Goal: Task Accomplishment & Management: Manage account settings

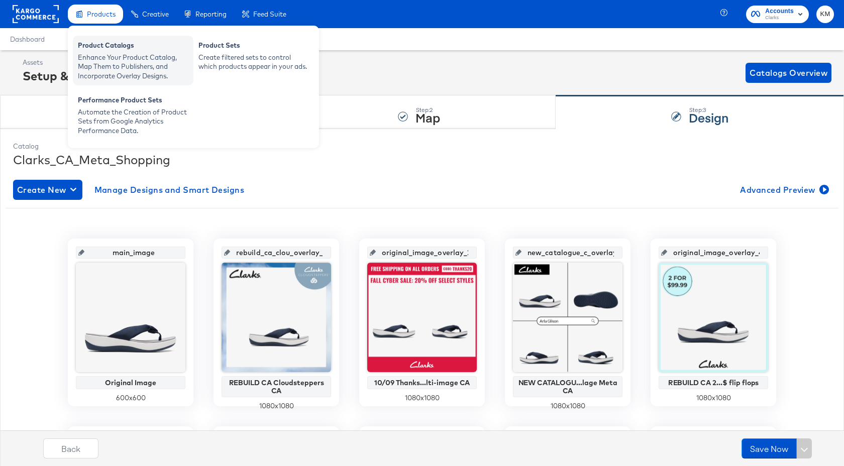
click at [106, 65] on div "Enhance Your Product Catalog, Map Them to Publishers, and Incorporate Overlay D…" at bounding box center [133, 67] width 111 height 28
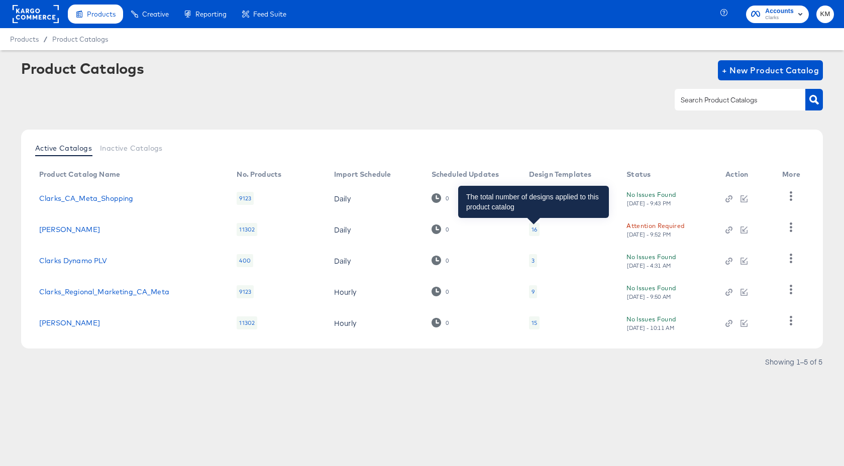
click at [534, 231] on div "16" at bounding box center [535, 230] width 6 height 8
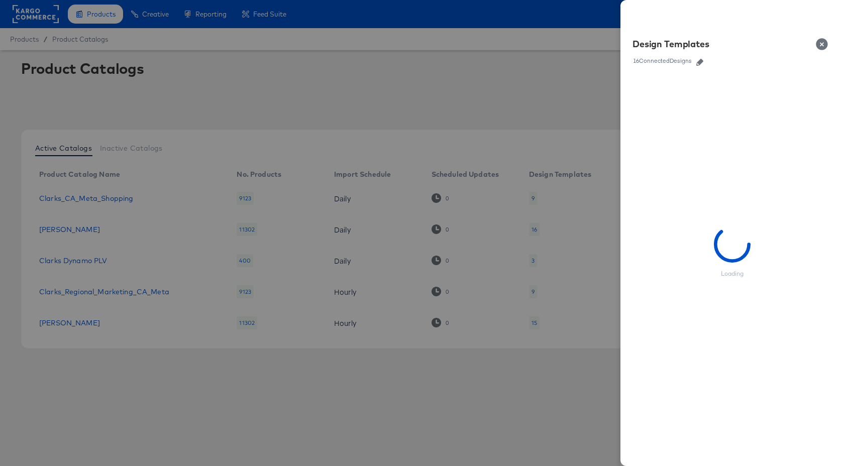
click at [702, 63] on icon "button" at bounding box center [699, 62] width 7 height 7
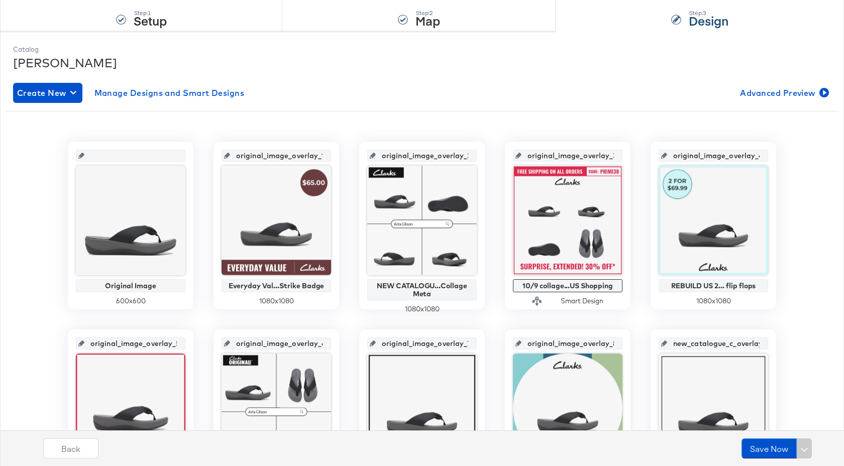
scroll to position [219, 0]
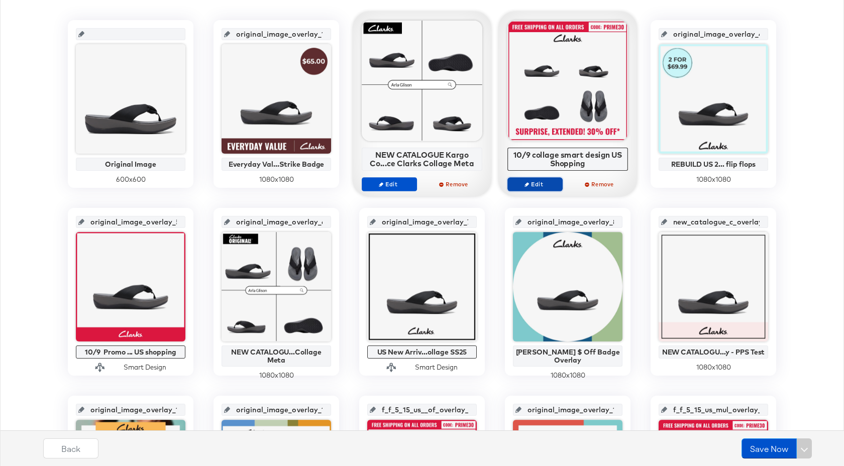
click at [552, 187] on span "Edit" at bounding box center [535, 184] width 46 height 8
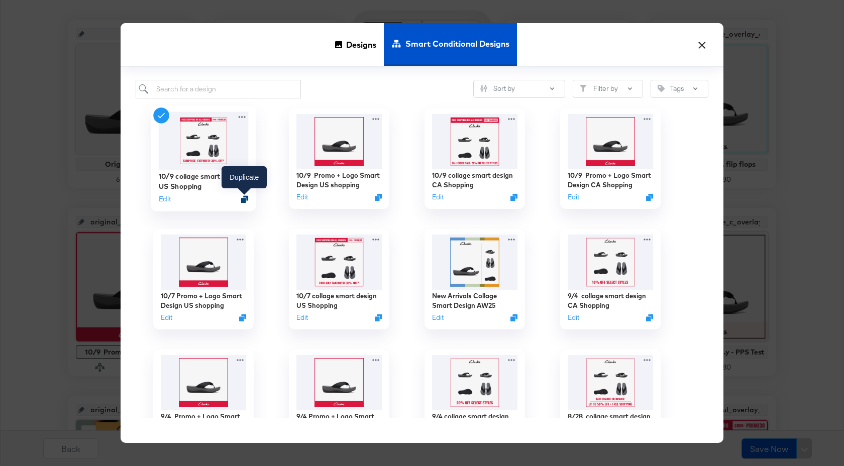
click at [246, 197] on icon "Duplicate" at bounding box center [245, 199] width 8 height 8
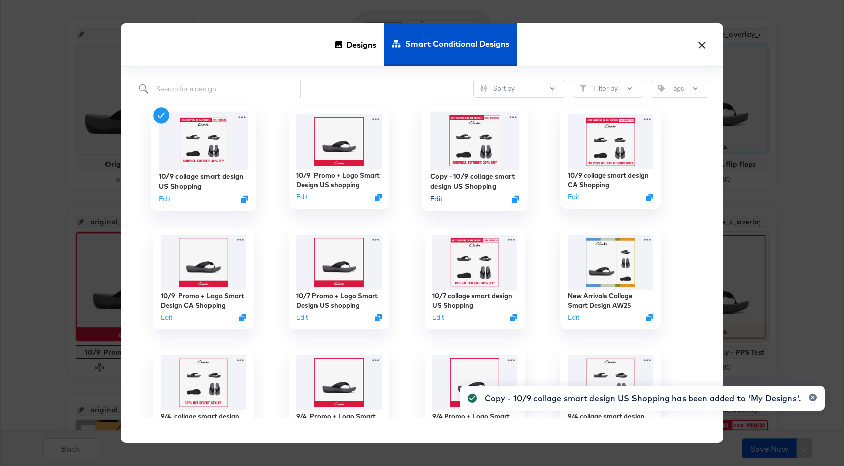
click at [440, 200] on button "Edit" at bounding box center [436, 199] width 12 height 10
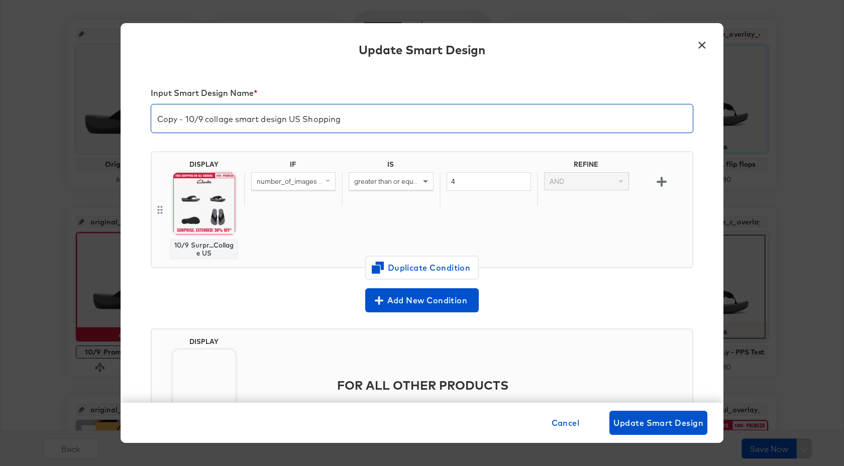
drag, startPoint x: 202, startPoint y: 122, endPoint x: 148, endPoint y: 122, distance: 54.3
click at [148, 122] on div "Input Smart Design Name * Copy - 10/9 collage smart design US Shopping DISPLAY …" at bounding box center [422, 236] width 603 height 333
type input "10/10 collage smart design US Shopping"
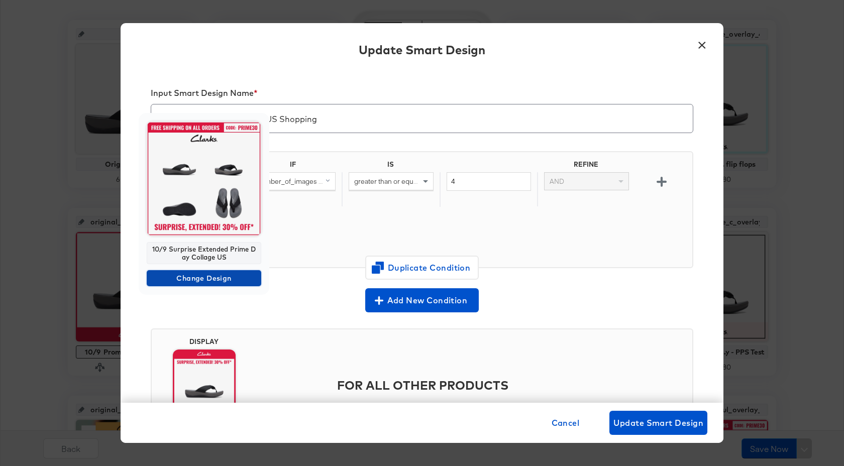
click at [225, 279] on span "Change Design" at bounding box center [204, 278] width 107 height 13
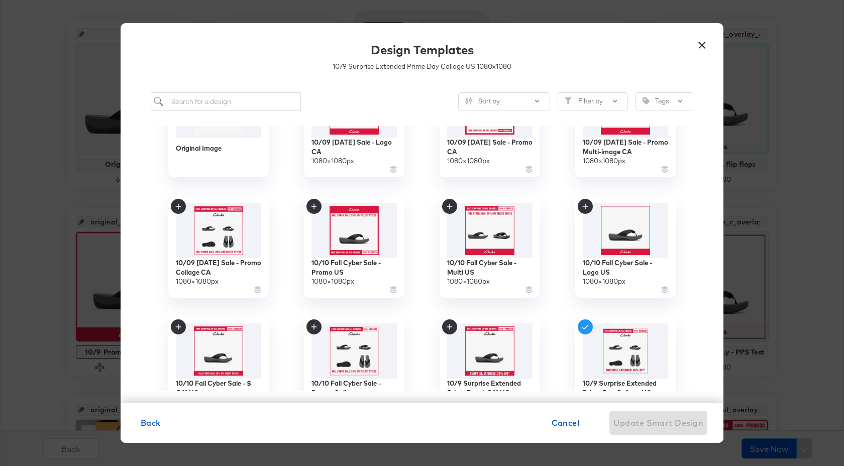
scroll to position [135, 0]
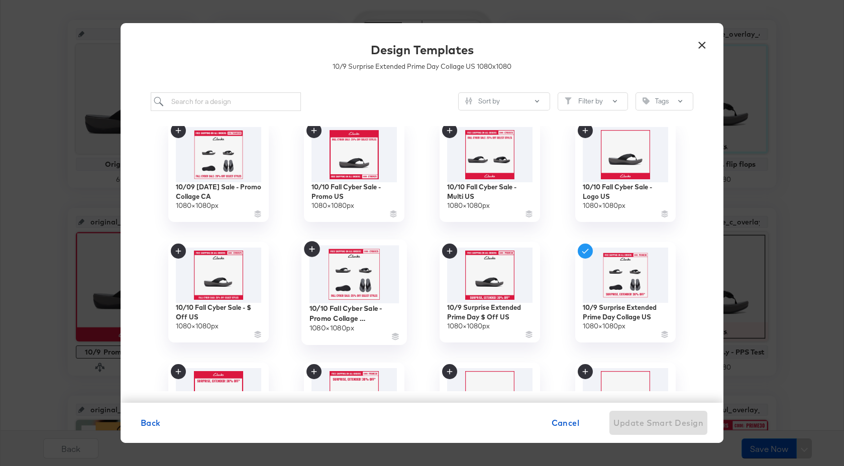
click at [314, 254] on icon at bounding box center [312, 249] width 16 height 16
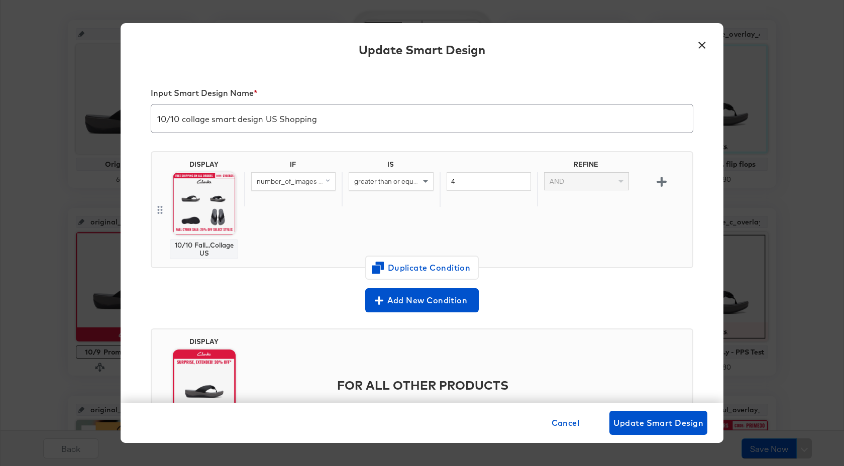
scroll to position [69, 0]
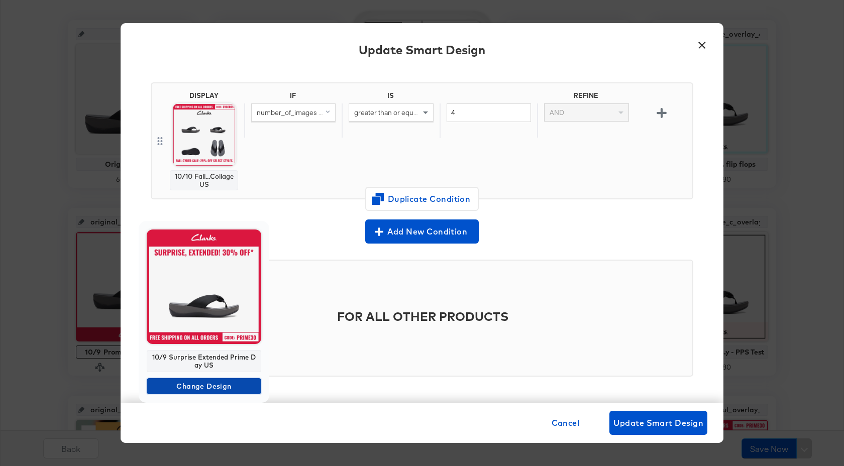
click at [223, 390] on span "Change Design" at bounding box center [204, 386] width 107 height 13
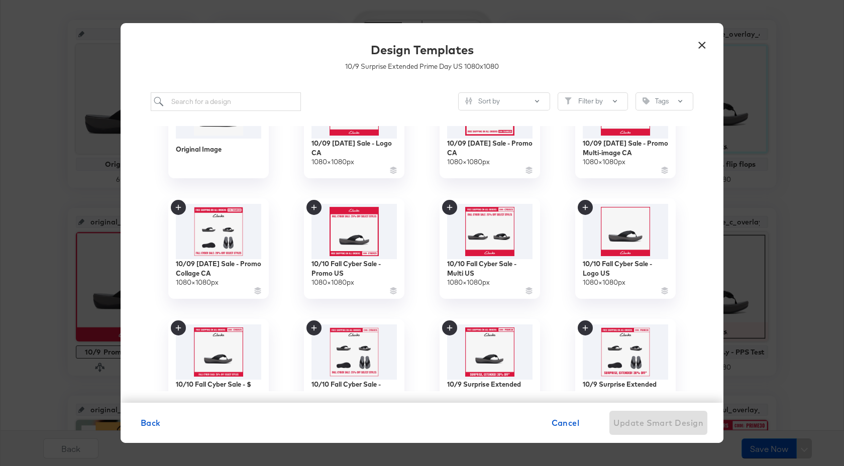
scroll to position [60, 0]
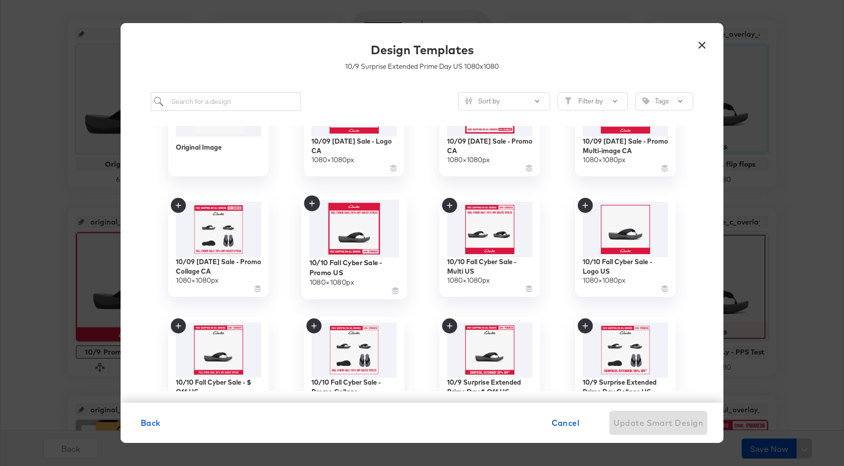
click at [358, 230] on img at bounding box center [354, 228] width 90 height 58
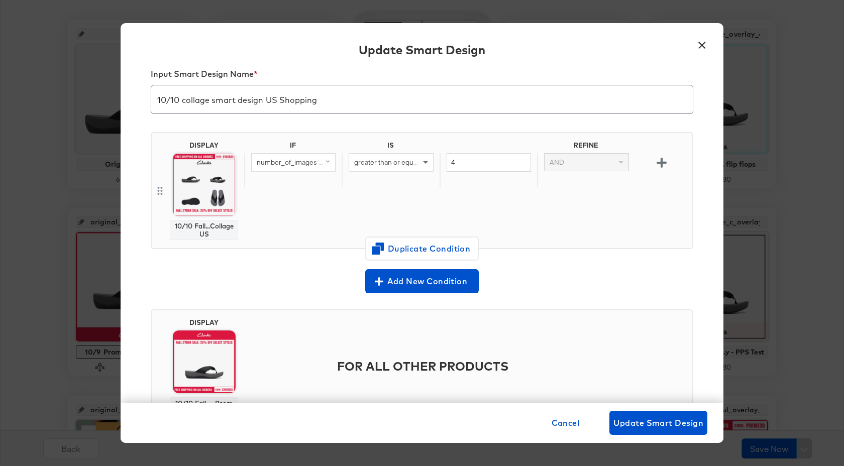
scroll to position [0, 0]
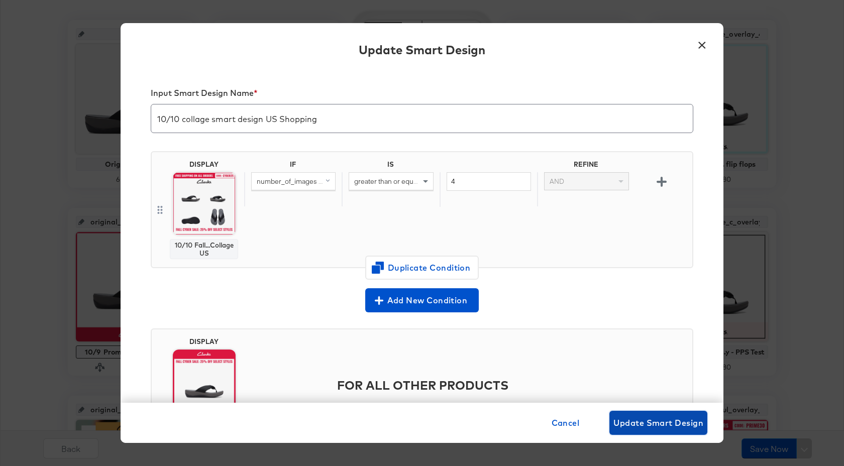
click at [648, 422] on span "Update Smart Design" at bounding box center [658, 423] width 90 height 14
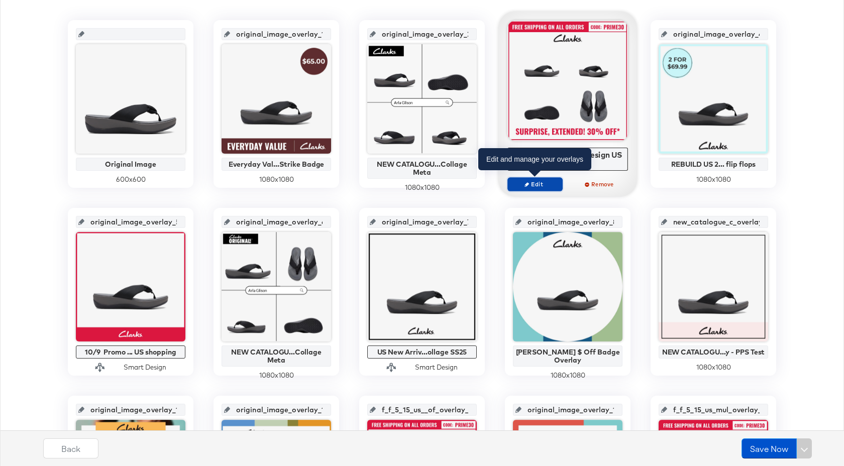
click at [537, 184] on span "Edit" at bounding box center [535, 184] width 46 height 8
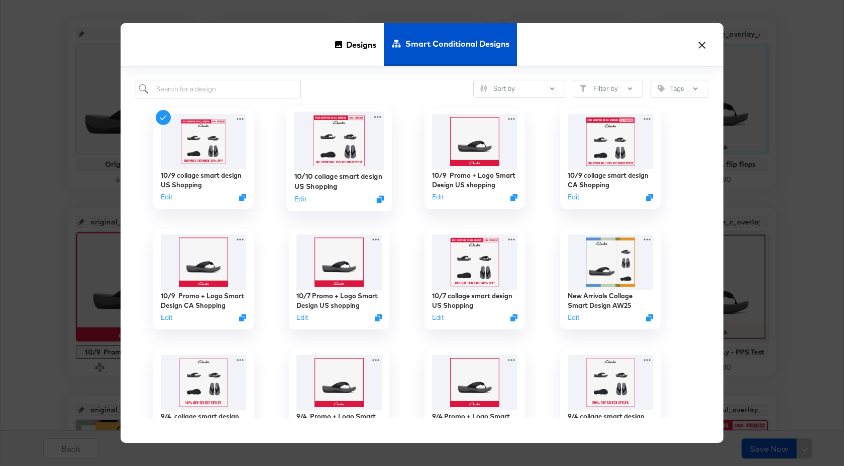
click at [334, 166] on img at bounding box center [339, 141] width 90 height 58
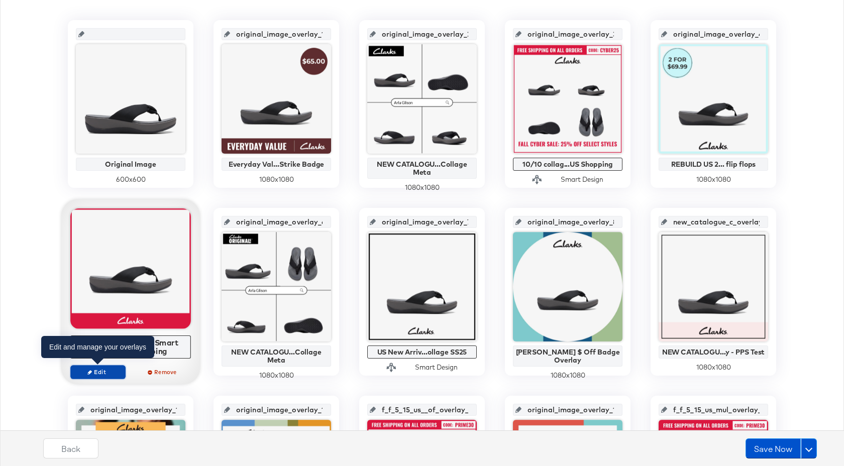
click at [109, 376] on button "Edit" at bounding box center [97, 372] width 55 height 14
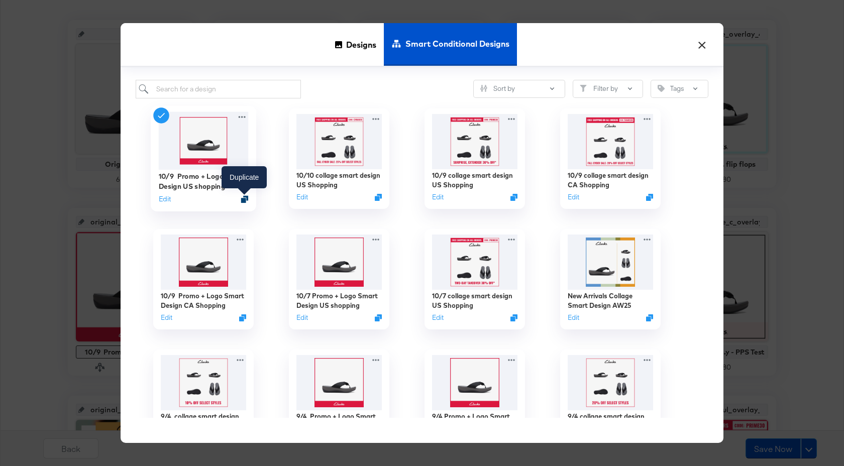
click at [244, 199] on icon "Duplicate" at bounding box center [245, 199] width 8 height 8
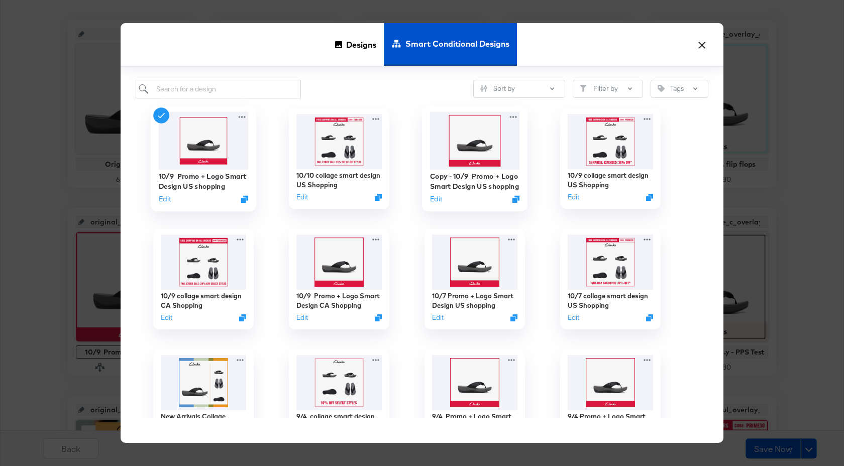
click at [443, 198] on div "Edit" at bounding box center [475, 199] width 90 height 10
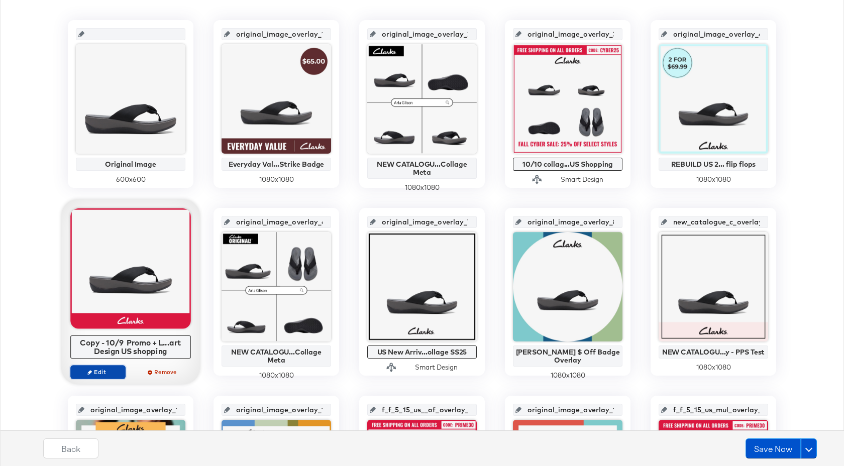
click at [107, 375] on span "Edit" at bounding box center [98, 372] width 46 height 8
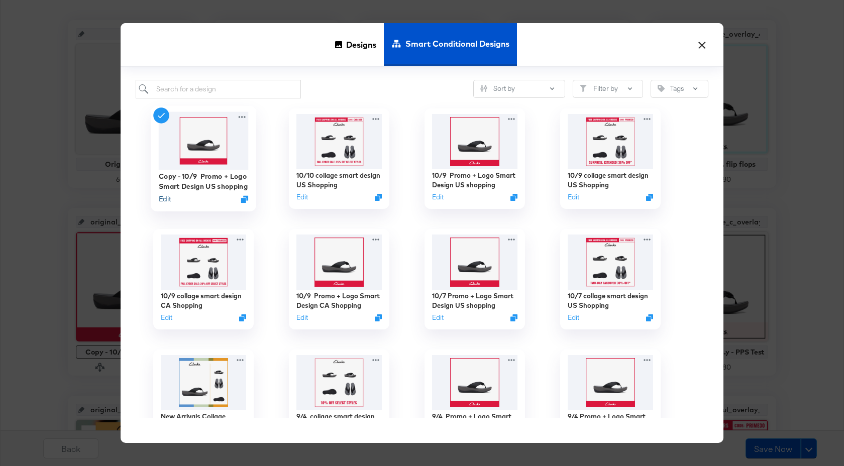
click at [168, 199] on button "Edit" at bounding box center [165, 199] width 12 height 10
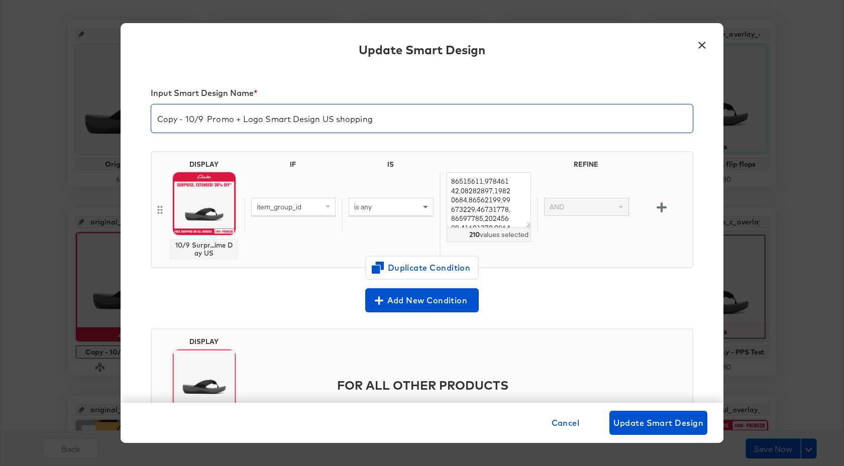
drag, startPoint x: 204, startPoint y: 122, endPoint x: 149, endPoint y: 122, distance: 55.3
click at [149, 122] on div "Input Smart Design Name * Copy - 10/9 Promo + Logo Smart Design US shopping DIS…" at bounding box center [422, 236] width 603 height 333
type input "10/10 Promo + Logo Smart Design US shopping"
drag, startPoint x: 451, startPoint y: 183, endPoint x: 568, endPoint y: 264, distance: 142.6
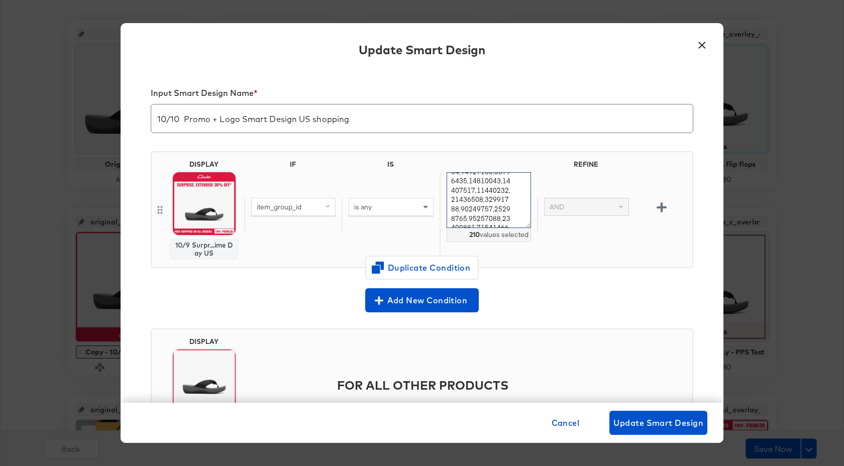
click at [568, 264] on div "DISPLAY 10/9 Surpr...ime Day US IF IS REFINE item_group_id is any 210 values se…" at bounding box center [422, 209] width 543 height 117
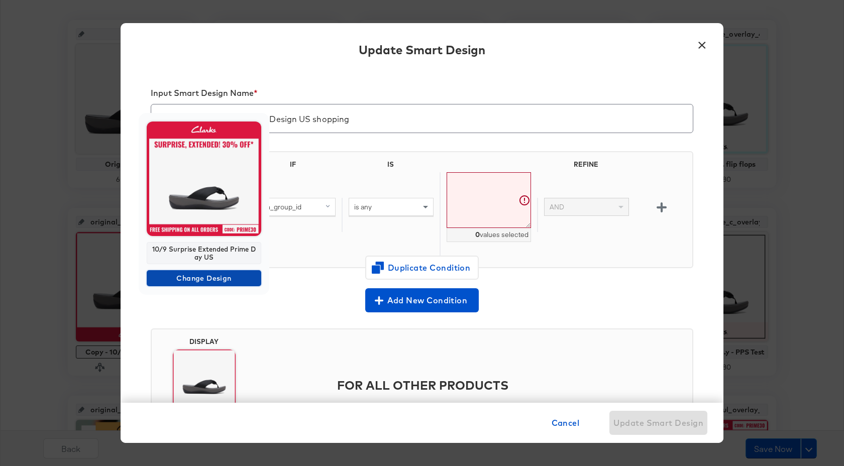
click at [219, 279] on span "Change Design" at bounding box center [204, 278] width 107 height 13
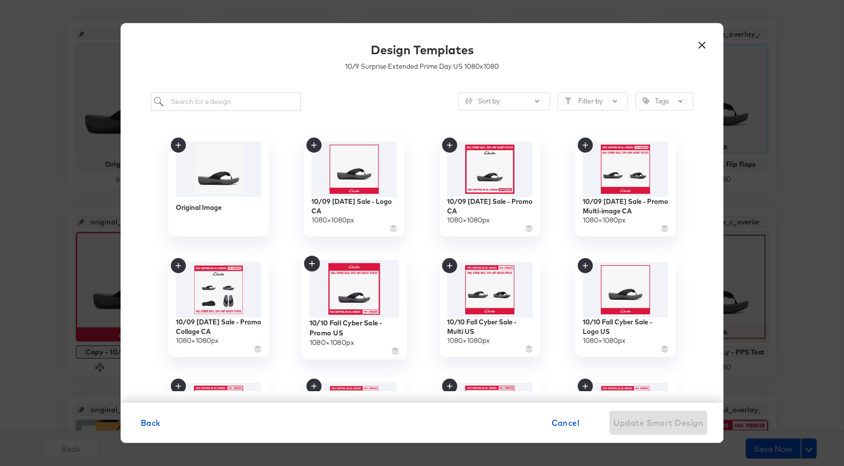
click at [314, 266] on icon at bounding box center [312, 264] width 16 height 16
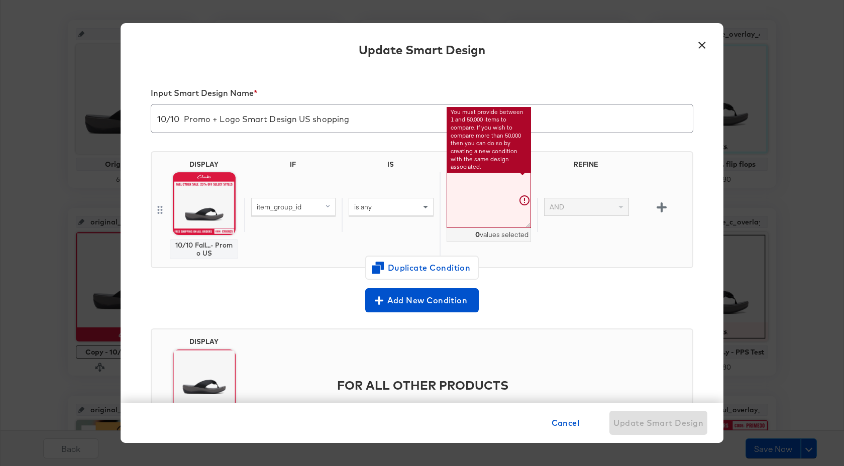
click at [454, 182] on textarea at bounding box center [489, 200] width 84 height 56
paste textarea "26158707,26158703,26163544,26179403,26179439,26174546,26179441,26179445,2617945…"
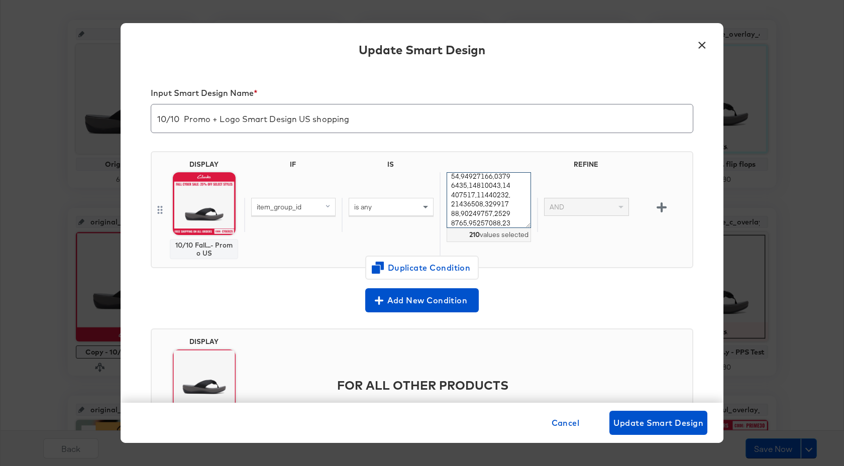
scroll to position [69, 0]
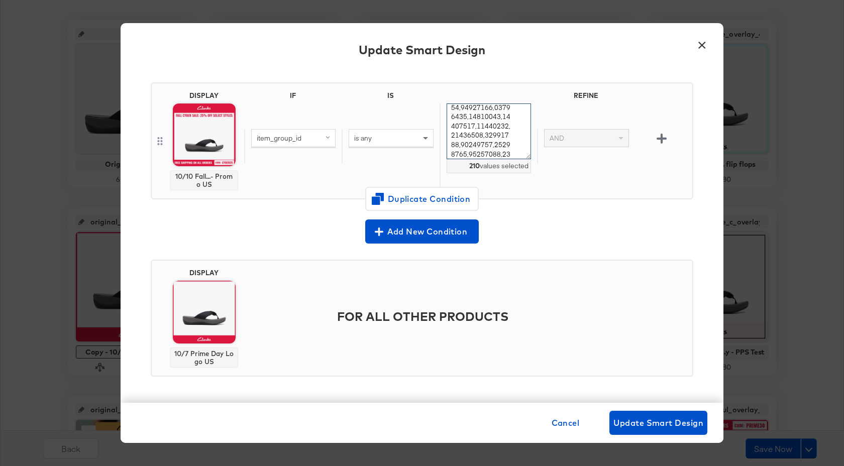
type textarea "26158707,26158703,26163544,26179403,26179439,26174546,26179441,26179445,2617945…"
click at [649, 424] on span "Update Smart Design" at bounding box center [658, 423] width 90 height 14
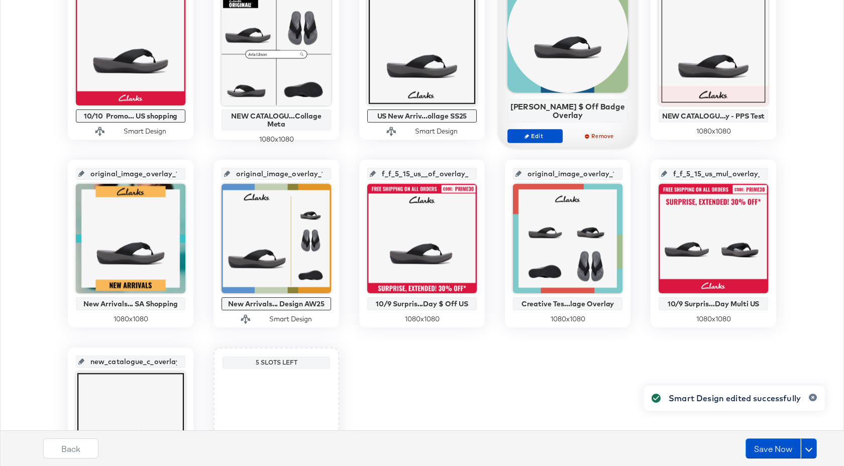
scroll to position [545, 0]
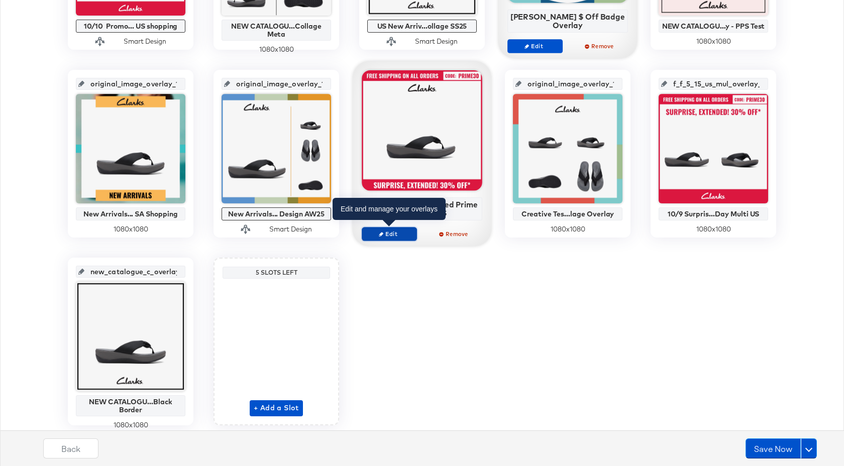
click at [408, 236] on span "Edit" at bounding box center [389, 234] width 46 height 8
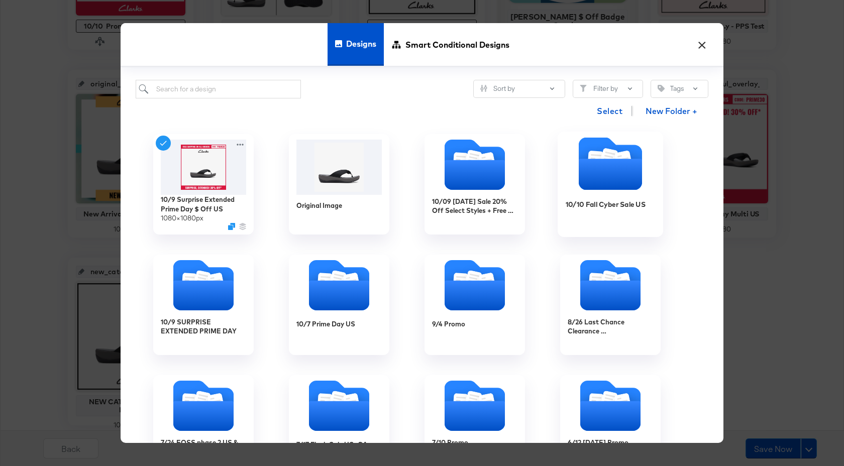
click at [606, 195] on div "10/10 Fall Cyber Sale US" at bounding box center [611, 211] width 90 height 39
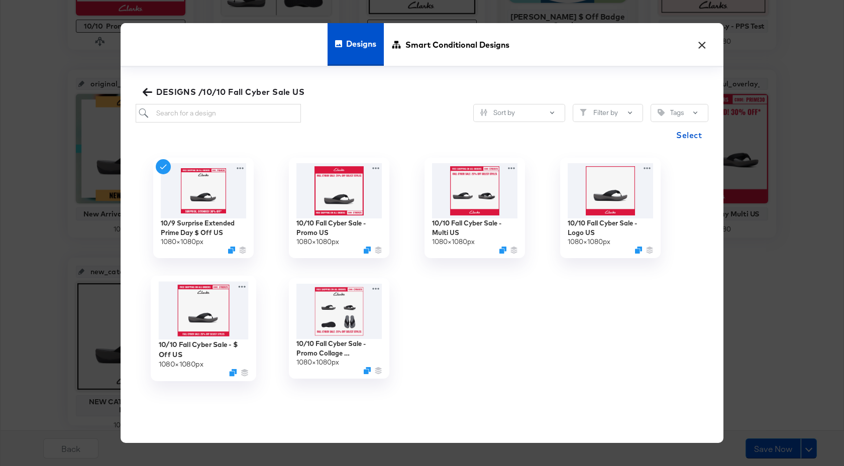
click at [205, 305] on img at bounding box center [204, 311] width 90 height 58
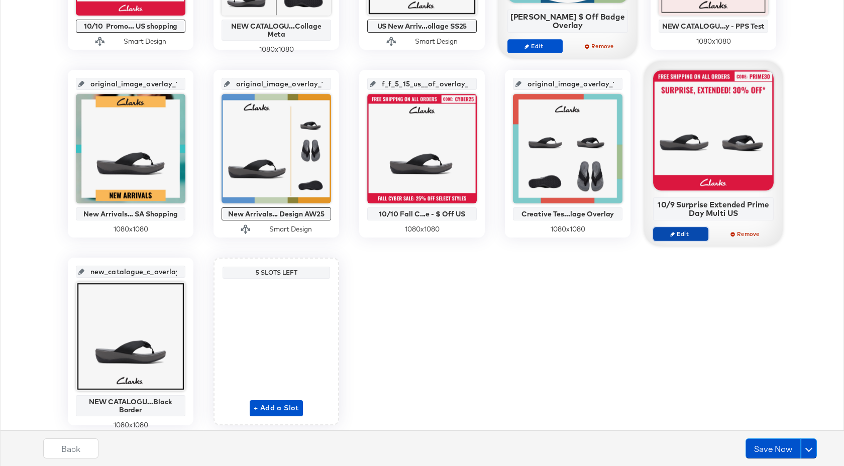
click at [687, 235] on span "Edit" at bounding box center [681, 234] width 46 height 8
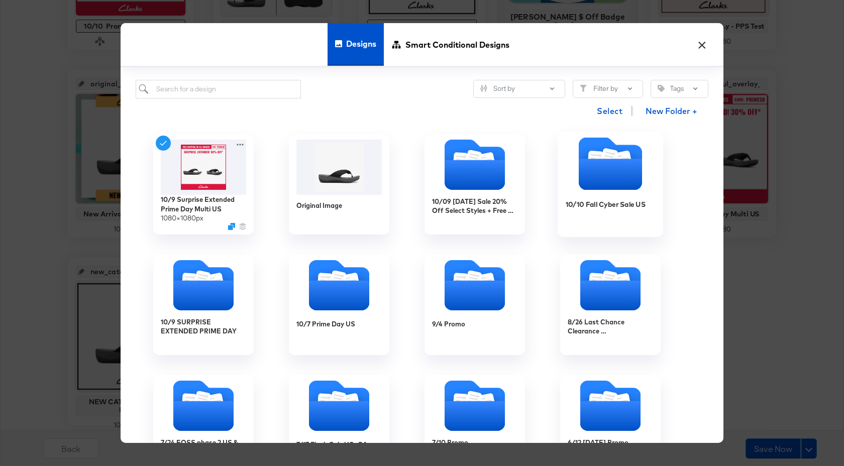
click at [575, 229] on div "10/10 Fall Cyber Sale US" at bounding box center [611, 211] width 90 height 39
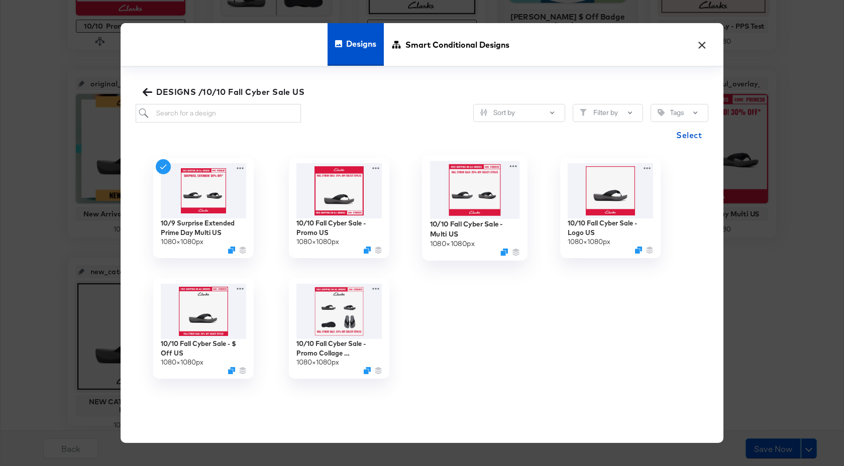
click at [465, 195] on img at bounding box center [475, 190] width 90 height 58
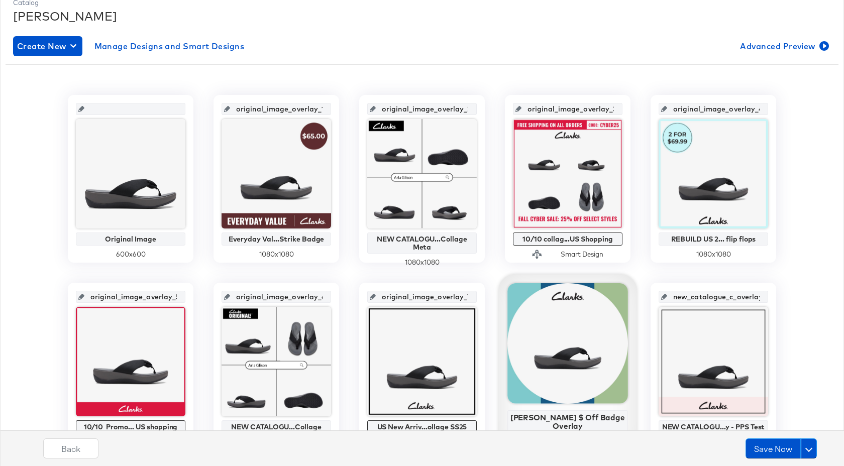
scroll to position [0, 0]
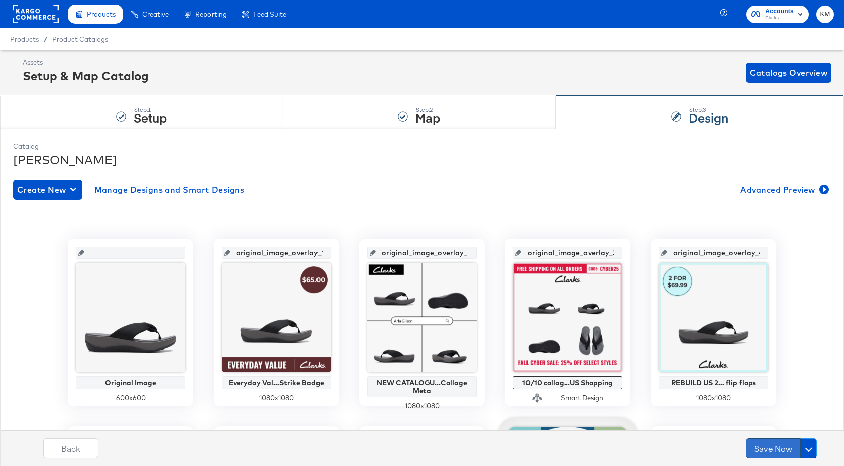
click at [768, 448] on button "Save Now" at bounding box center [773, 449] width 55 height 20
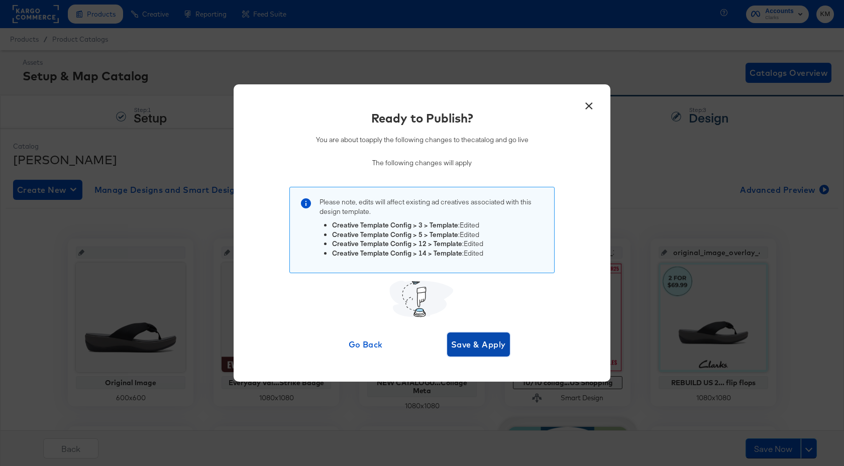
click at [494, 347] on span "Save & Apply" at bounding box center [478, 345] width 55 height 14
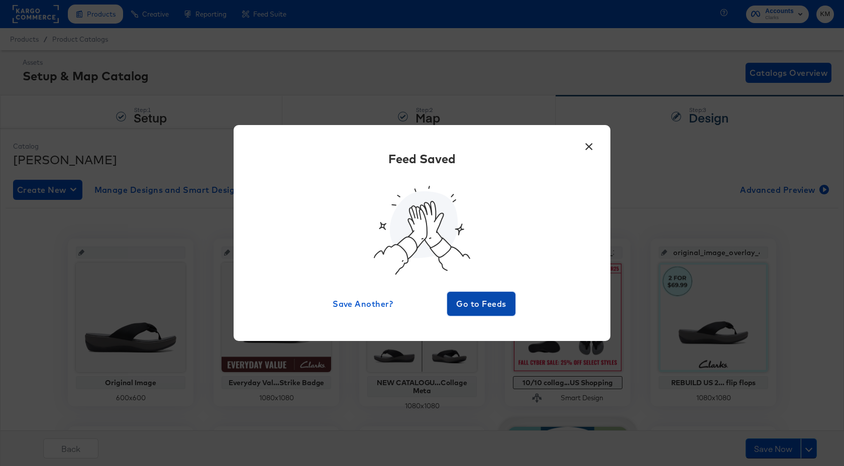
click at [477, 297] on span "Go to Feeds" at bounding box center [481, 304] width 60 height 14
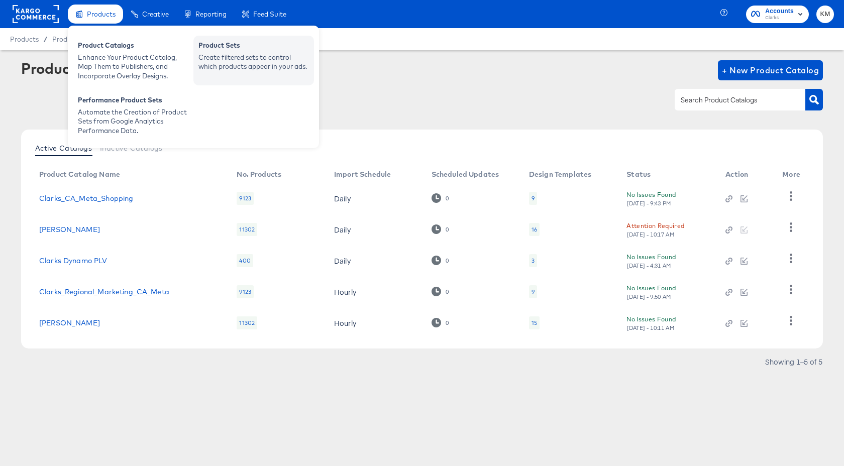
click at [236, 51] on div "Product Sets" at bounding box center [253, 47] width 111 height 12
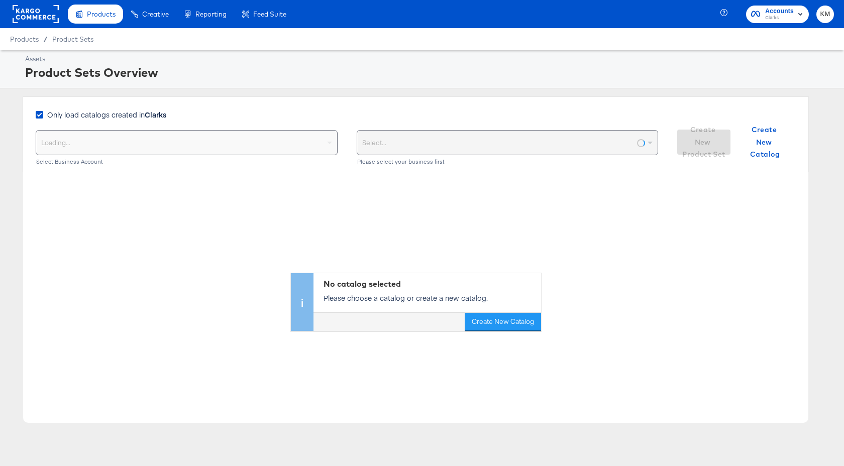
click at [127, 113] on span "Only load catalogs created in Clarks" at bounding box center [106, 115] width 119 height 10
click at [0, 0] on input "Only load catalogs created in Clarks" at bounding box center [0, 0] width 0 height 0
click at [137, 144] on div "Select your business" at bounding box center [186, 143] width 301 height 24
click at [382, 141] on div "Choose the product catalog that includes what you want to sell" at bounding box center [507, 143] width 301 height 24
type input "clarks"
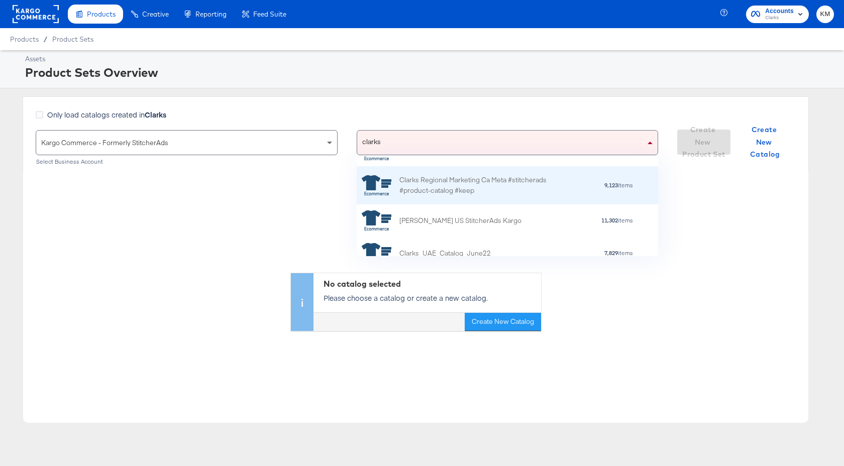
scroll to position [58, 0]
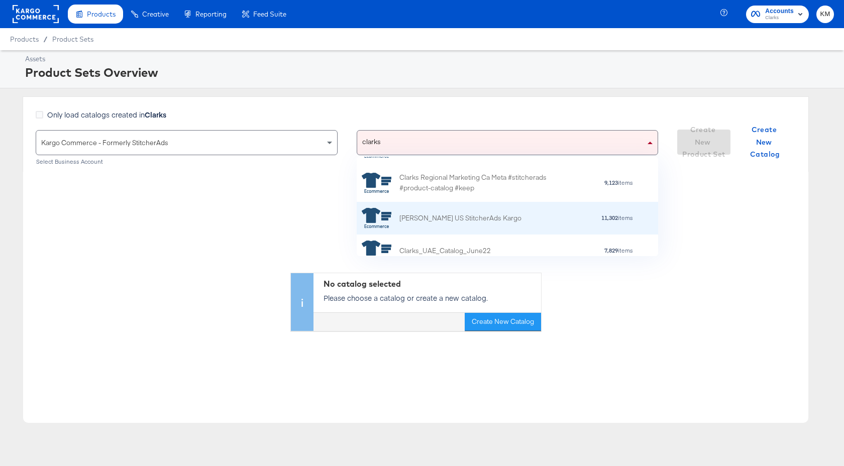
click at [440, 224] on div "Clarks US StitcherAds Kargo" at bounding box center [442, 218] width 160 height 20
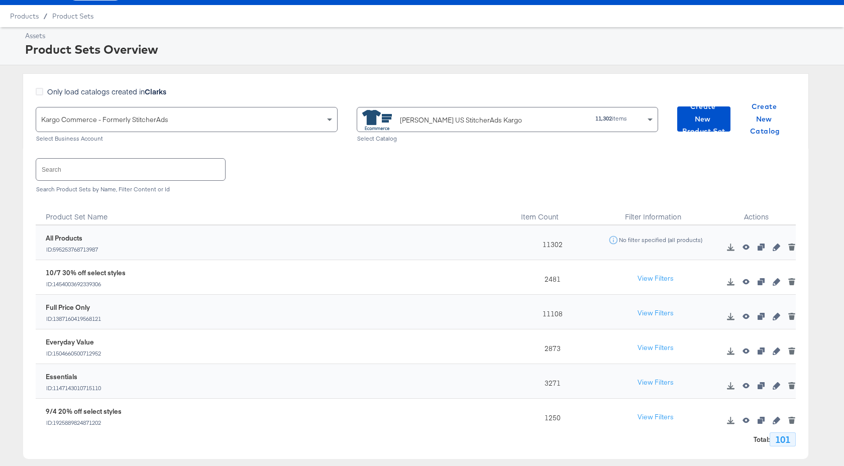
scroll to position [33, 0]
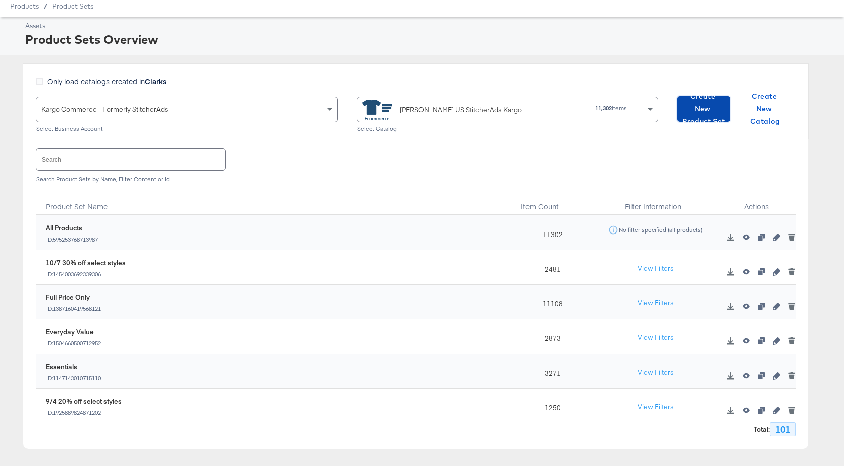
click at [697, 103] on span "Create New Product Set" at bounding box center [703, 108] width 45 height 37
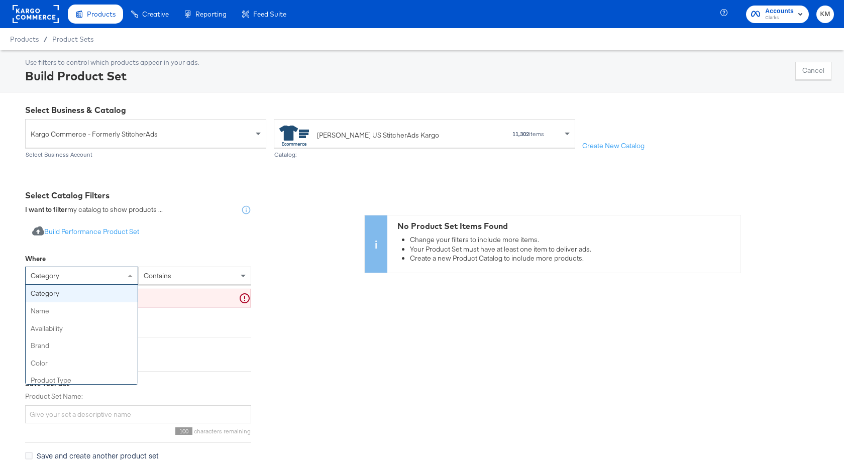
click at [122, 274] on div "category" at bounding box center [82, 275] width 112 height 17
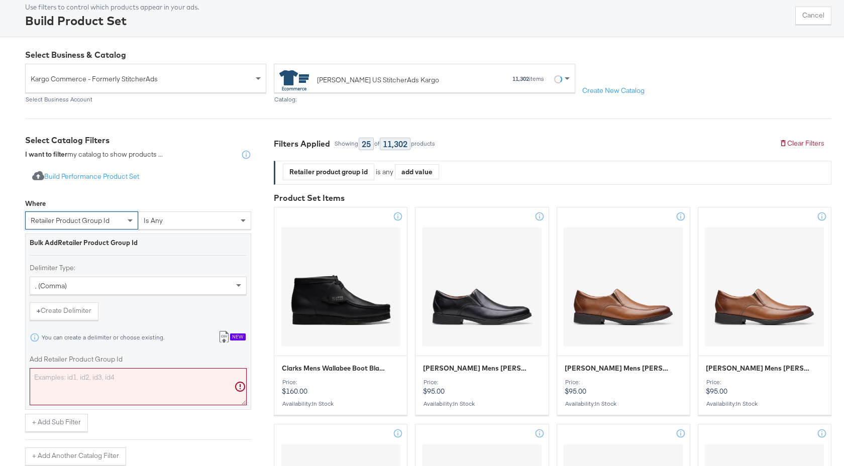
scroll to position [98, 0]
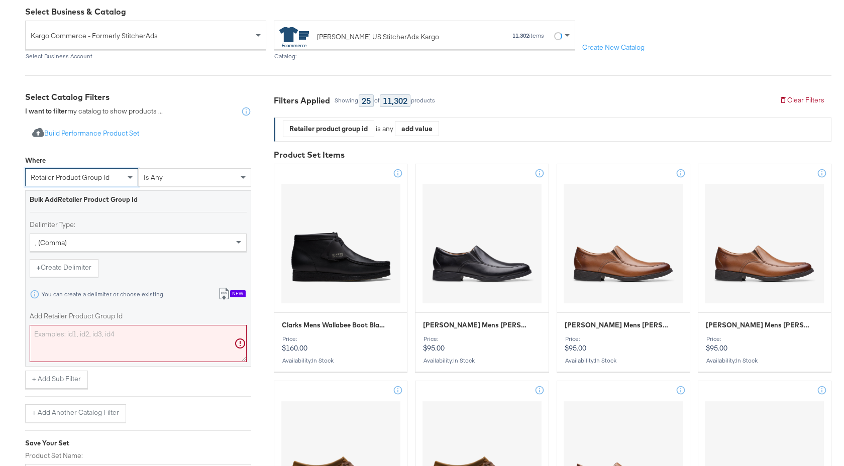
click at [134, 332] on textarea "Add Retailer Product Group Id" at bounding box center [138, 343] width 217 height 37
paste textarea "26158707,26158703,26163544,26179403,26179439,26174546,26179441,26179445,2617945…"
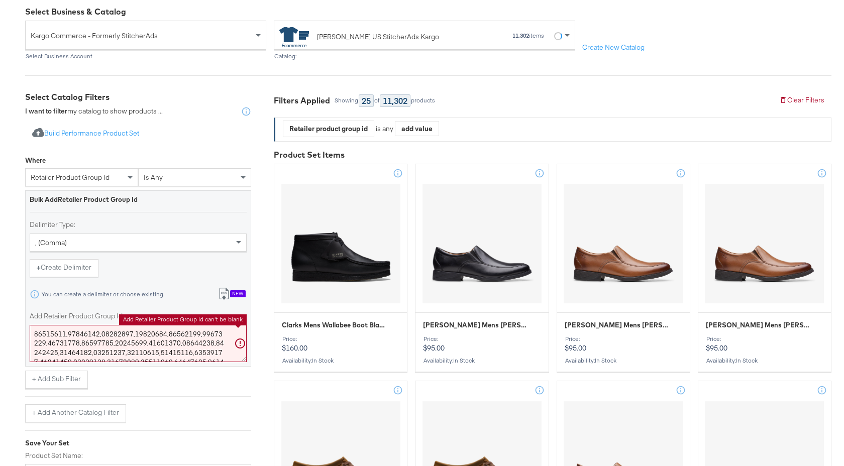
scroll to position [294, 0]
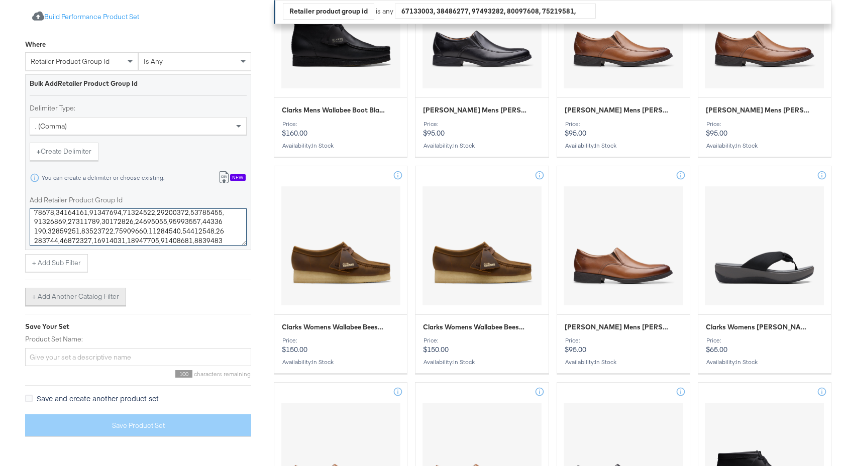
type textarea "26158707,26158703,26163544,26179403,26179439,26174546,26179441,26179445,2617945…"
click at [97, 299] on button "+ Add Another Catalog Filter" at bounding box center [75, 297] width 101 height 18
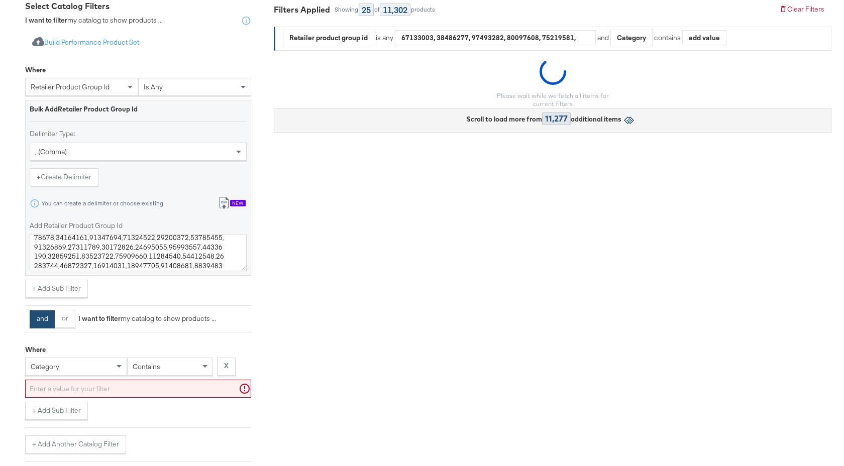
click at [90, 370] on div "category" at bounding box center [76, 367] width 102 height 18
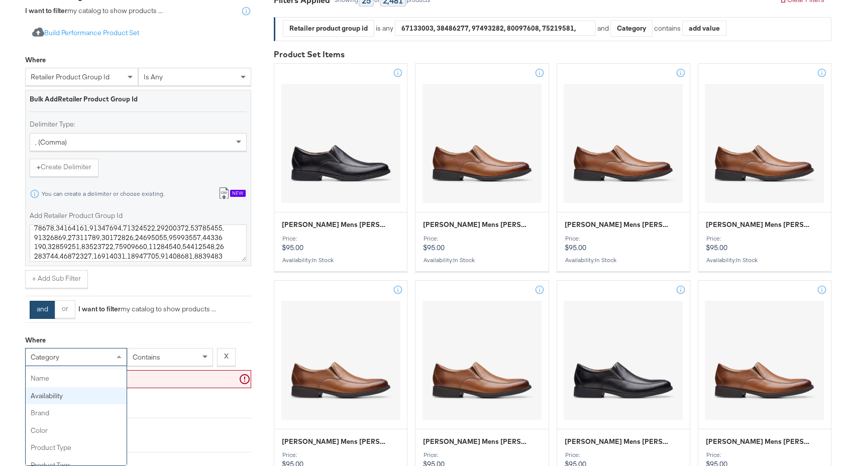
scroll to position [23, 0]
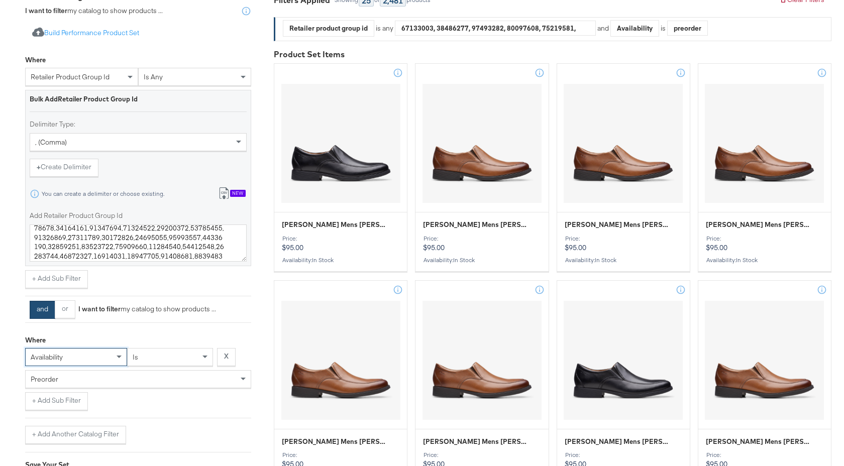
click at [106, 380] on div "preorder" at bounding box center [138, 379] width 225 height 17
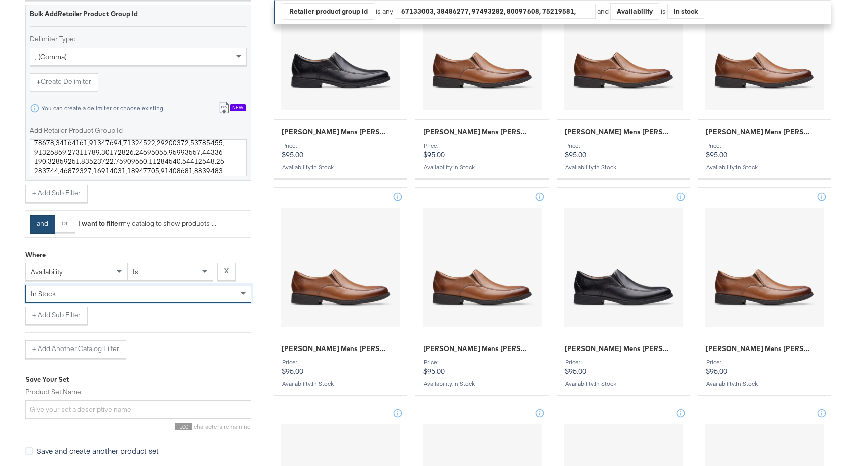
scroll to position [407, 0]
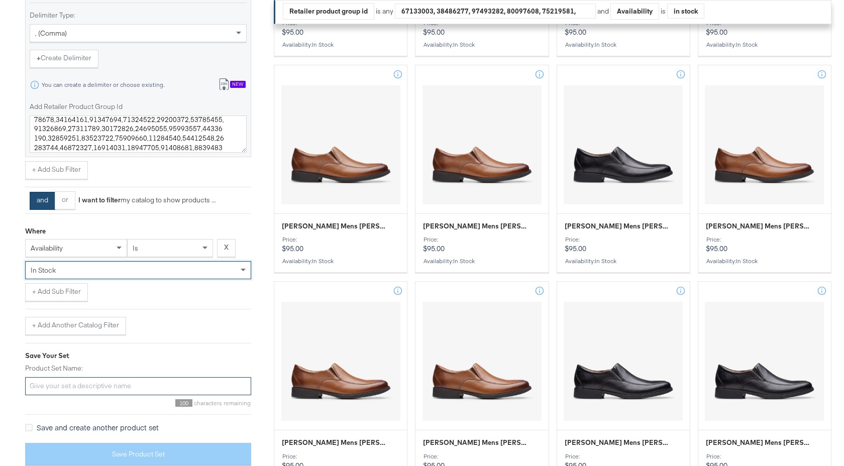
click at [109, 382] on input "Product Set Name:" at bounding box center [138, 386] width 226 height 19
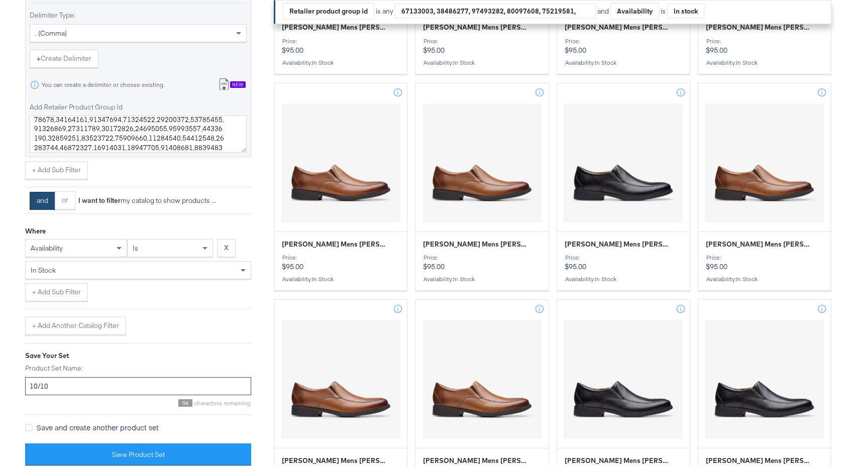
scroll to position [421, 0]
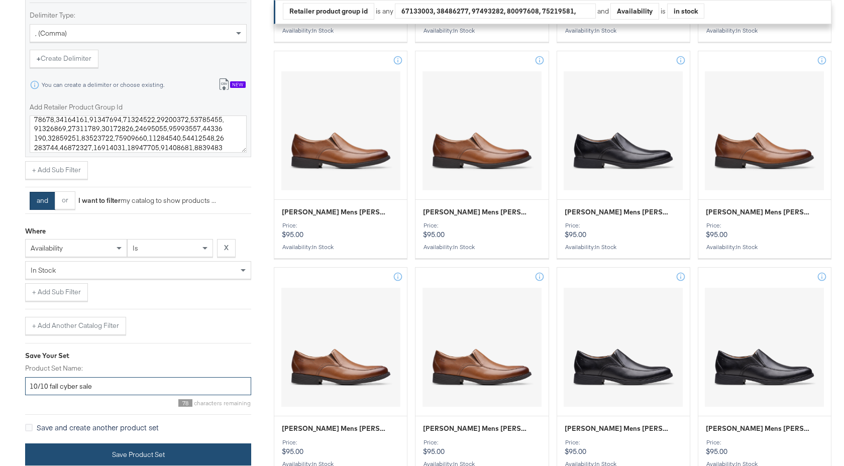
type input "10/10 fall cyber sale"
click at [204, 449] on button "Save Product Set" at bounding box center [138, 455] width 226 height 23
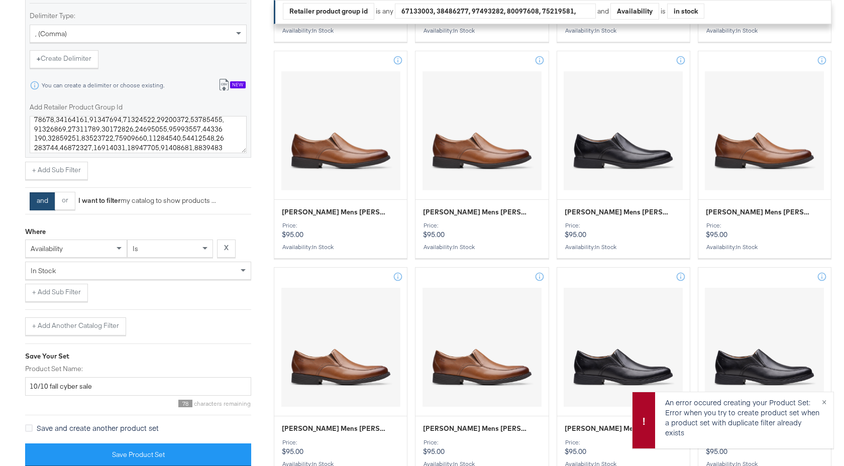
scroll to position [0, 0]
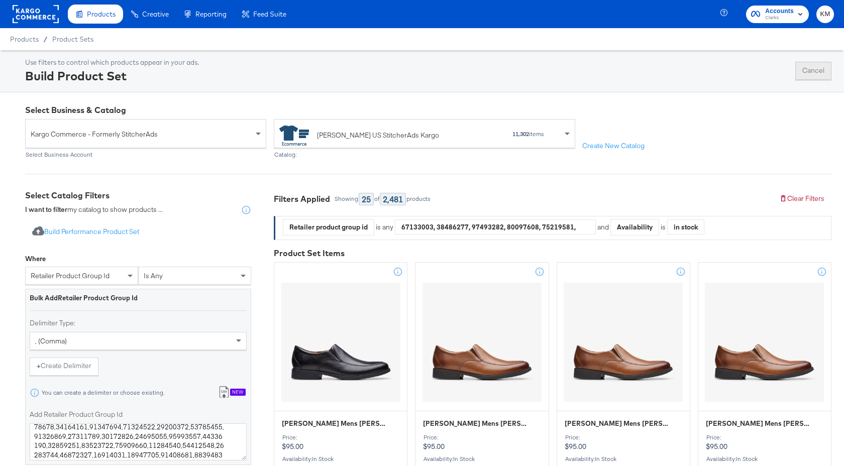
click at [813, 76] on button "Cancel" at bounding box center [813, 71] width 36 height 18
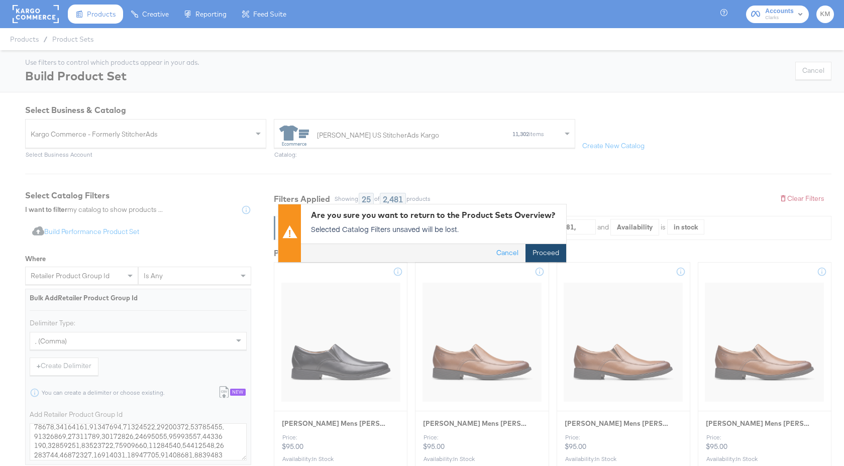
click at [547, 254] on button "Proceed" at bounding box center [546, 253] width 41 height 18
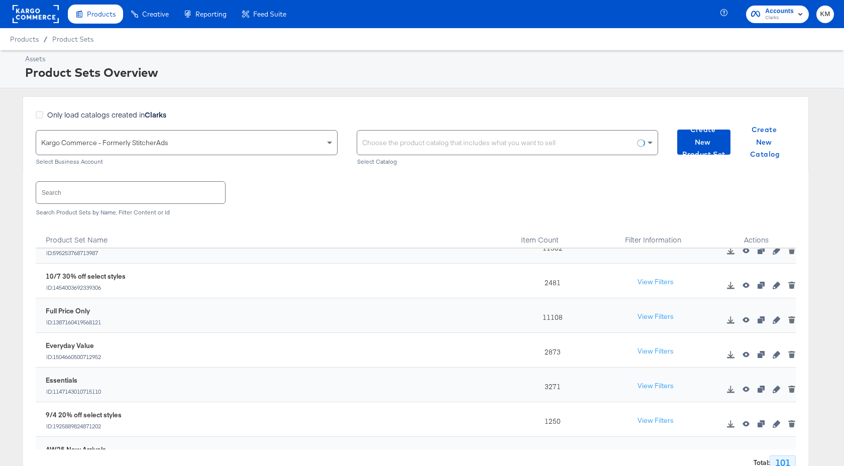
scroll to position [22, 0]
click at [775, 285] on icon "button" at bounding box center [776, 283] width 7 height 7
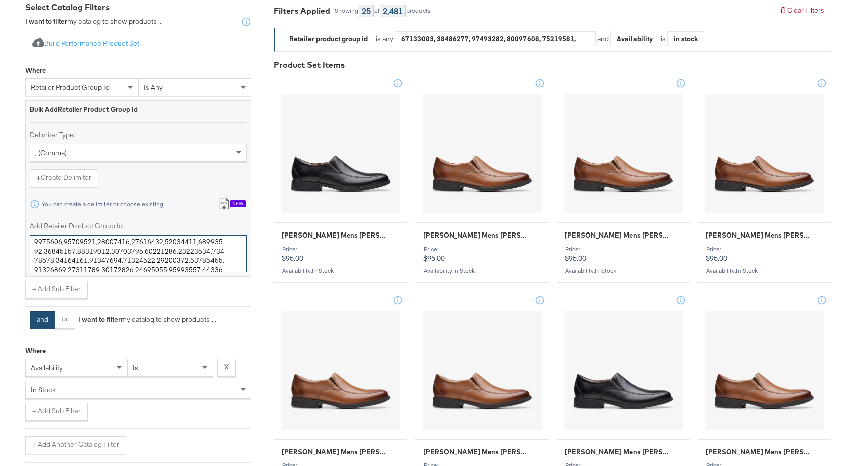
scroll to position [298, 0]
drag, startPoint x: 33, startPoint y: 245, endPoint x: 207, endPoint y: 314, distance: 188.1
click at [207, 314] on div "Where retailer product group id is any Bulk Add Retailer Product Group Id Delim…" at bounding box center [138, 257] width 226 height 393
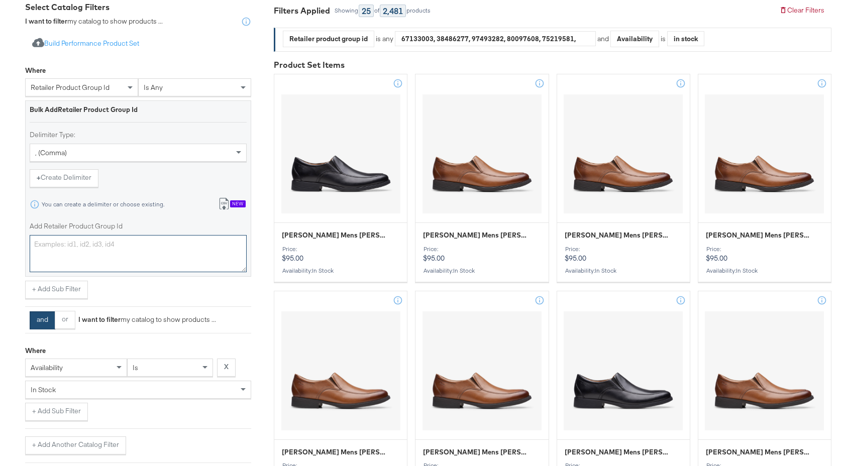
scroll to position [0, 0]
paste textarea "26158707,26158703,26163544,26179403,26179439,26174546,26179441,26179445,2617945…"
type textarea "26158707,26158703,26163544,26179403,26179439,26174546,26179441,26179445,2617945…"
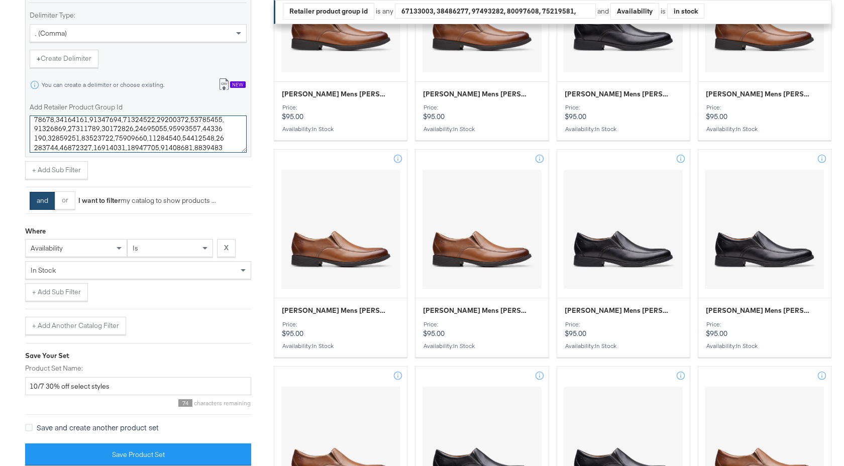
scroll to position [550, 0]
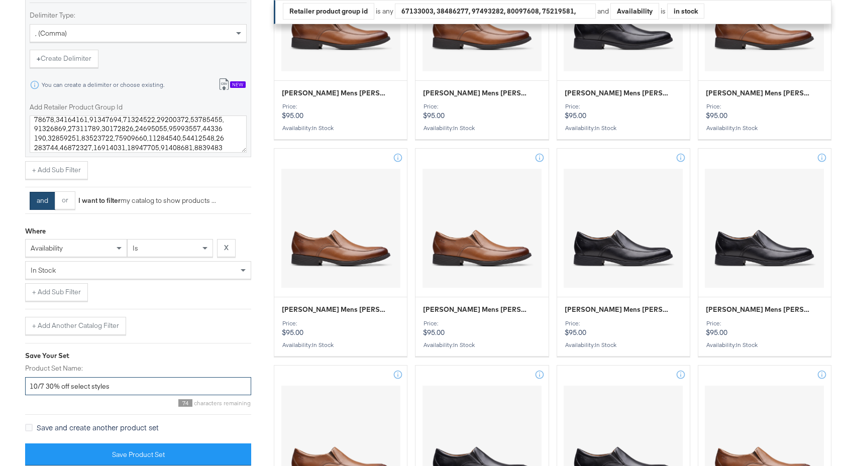
click at [43, 389] on input "10/7 30% off select styles" at bounding box center [138, 386] width 226 height 19
click at [56, 388] on input "10/10 30% off select styles" at bounding box center [138, 386] width 226 height 19
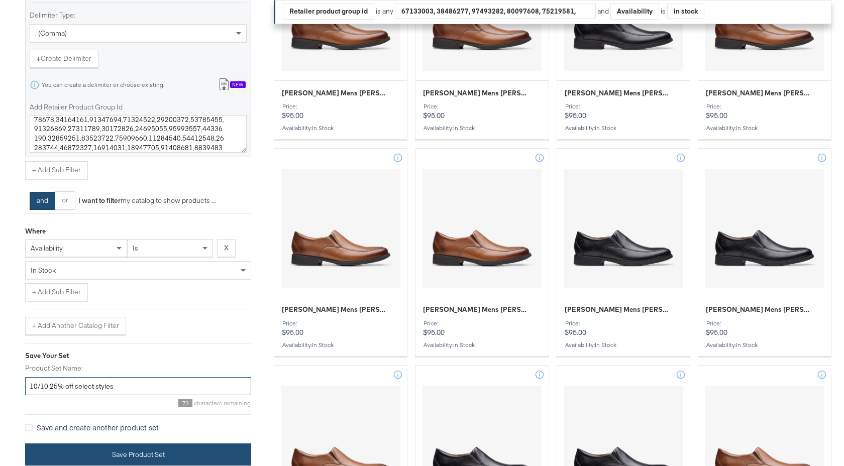
type input "10/10 25% off select styles"
click at [128, 453] on button "Save Product Set" at bounding box center [138, 455] width 226 height 23
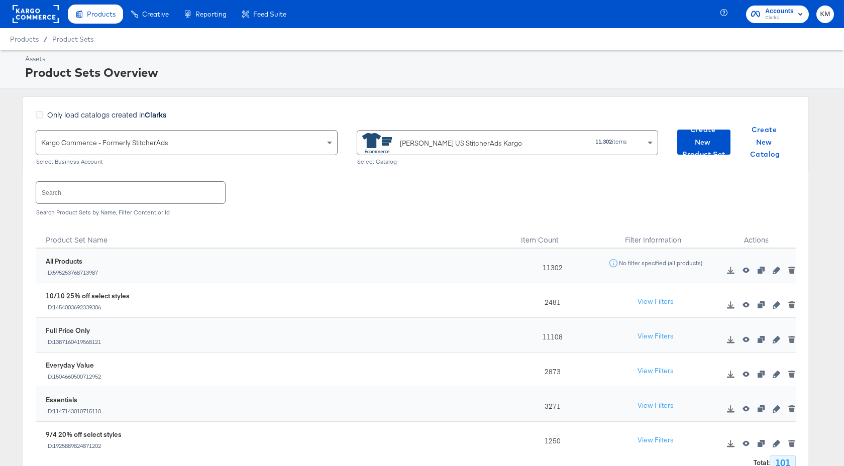
click at [29, 17] on rect at bounding box center [36, 14] width 46 height 18
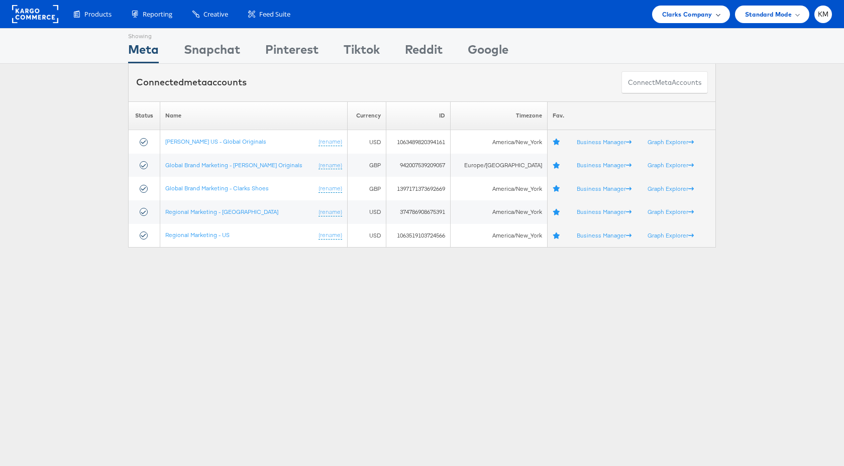
click at [689, 18] on span "Clarks Company" at bounding box center [687, 14] width 50 height 11
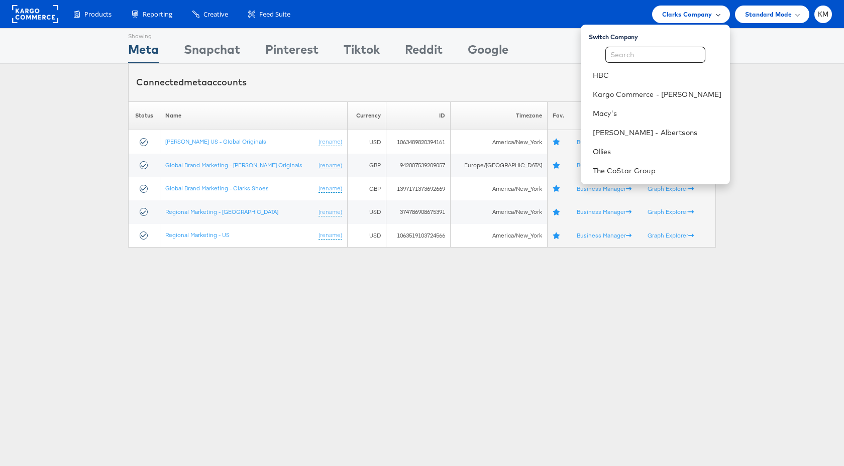
click at [689, 18] on span "Clarks Company" at bounding box center [687, 14] width 50 height 11
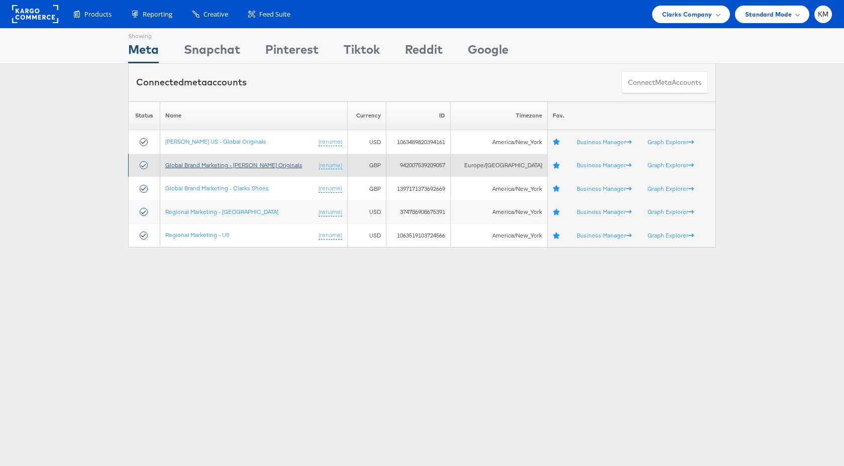
click at [262, 166] on link "Global Brand Marketing - Clarks Originals" at bounding box center [233, 165] width 137 height 8
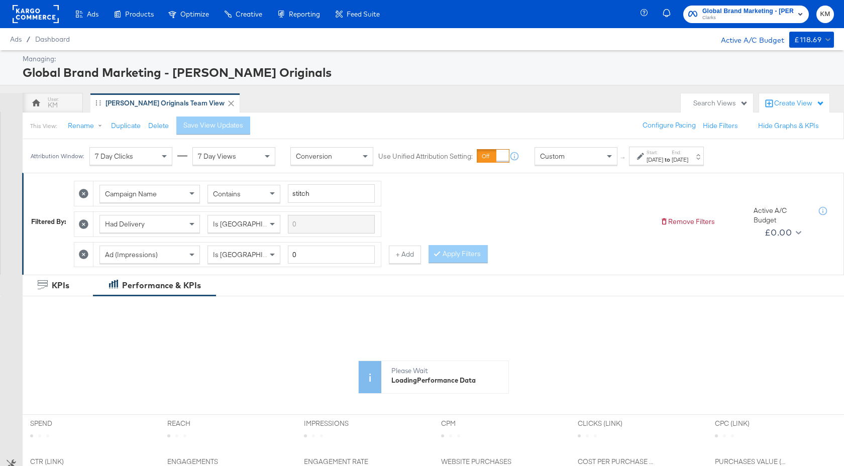
click at [663, 161] on div "Oct 1st 2025" at bounding box center [655, 160] width 17 height 8
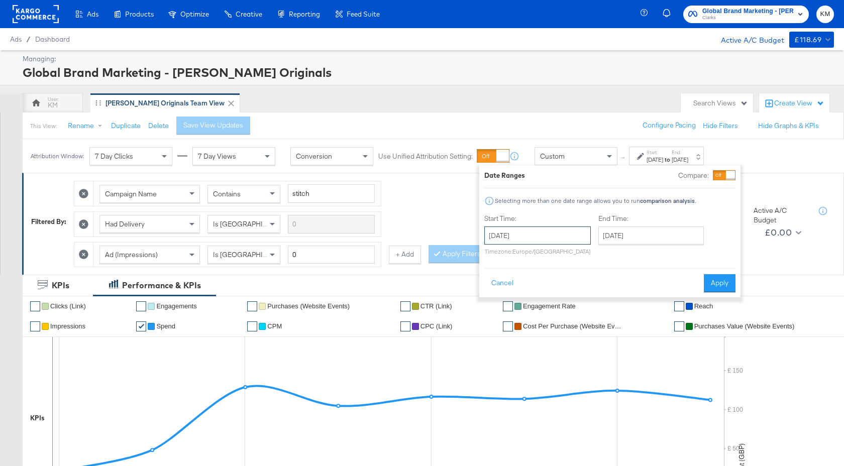
click at [572, 230] on input "October 1st 2025" at bounding box center [537, 236] width 107 height 18
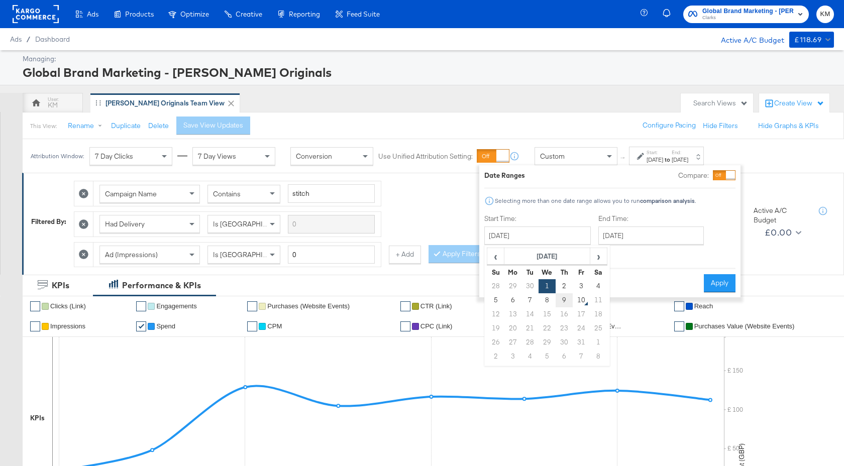
click at [564, 297] on td "9" at bounding box center [564, 300] width 17 height 14
type input "October 9th 2025"
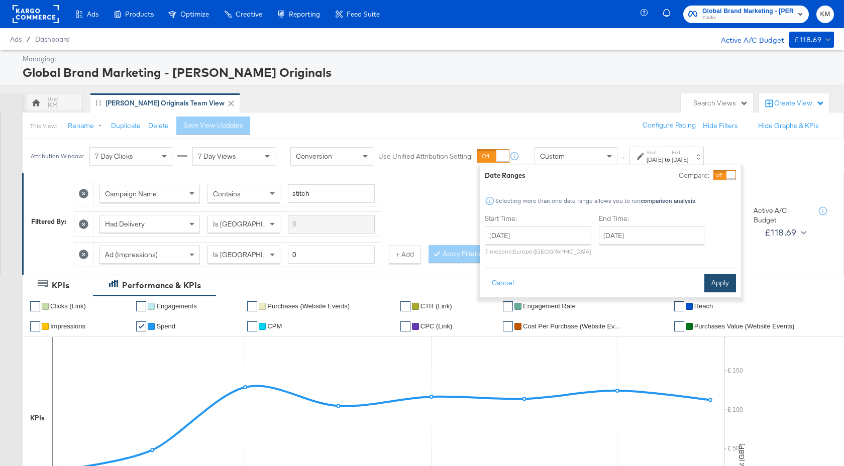
click at [720, 286] on button "Apply" at bounding box center [720, 283] width 32 height 18
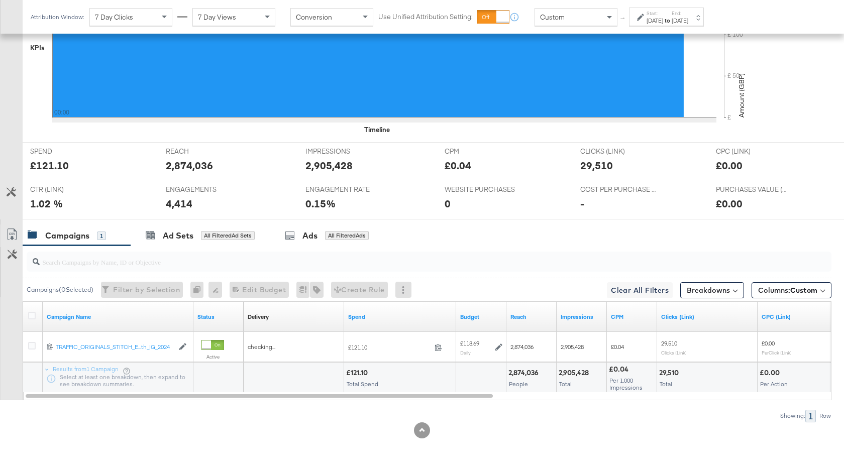
scroll to position [370, 0]
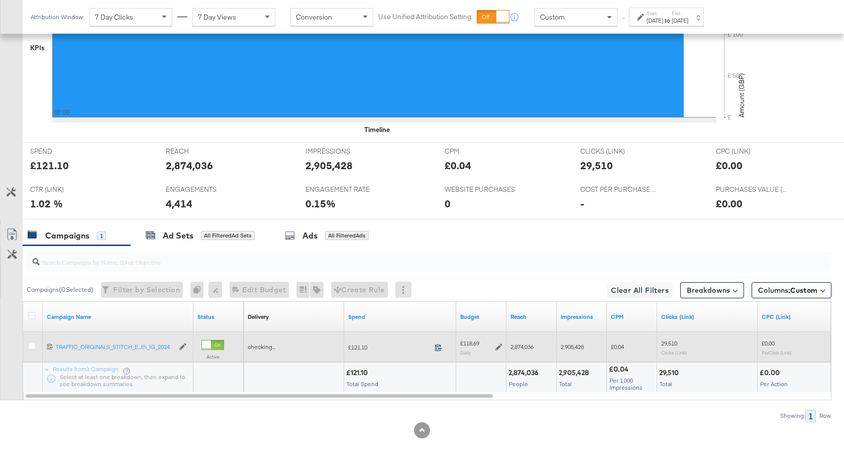
click at [440, 347] on icon at bounding box center [439, 348] width 8 height 8
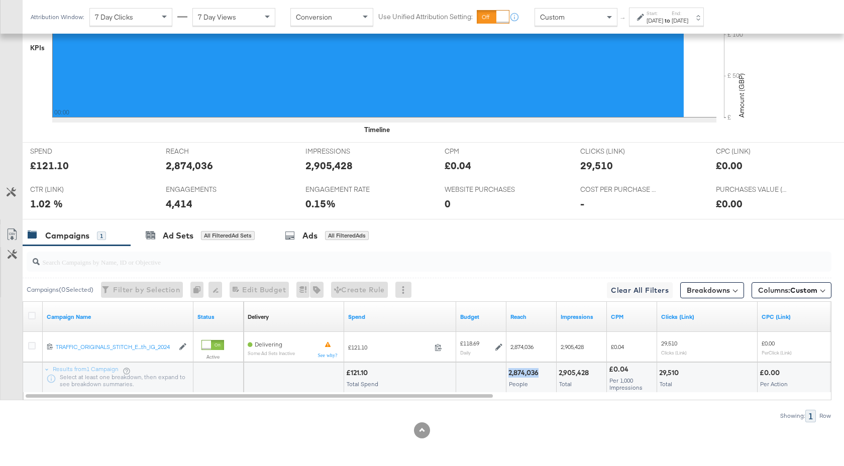
drag, startPoint x: 539, startPoint y: 374, endPoint x: 507, endPoint y: 374, distance: 32.2
click at [507, 374] on div "2,874,036 People" at bounding box center [531, 378] width 50 height 30
copy div "2,874,036"
drag, startPoint x: 588, startPoint y: 374, endPoint x: 558, endPoint y: 374, distance: 30.1
click at [559, 374] on div "2,905,428" at bounding box center [575, 373] width 33 height 10
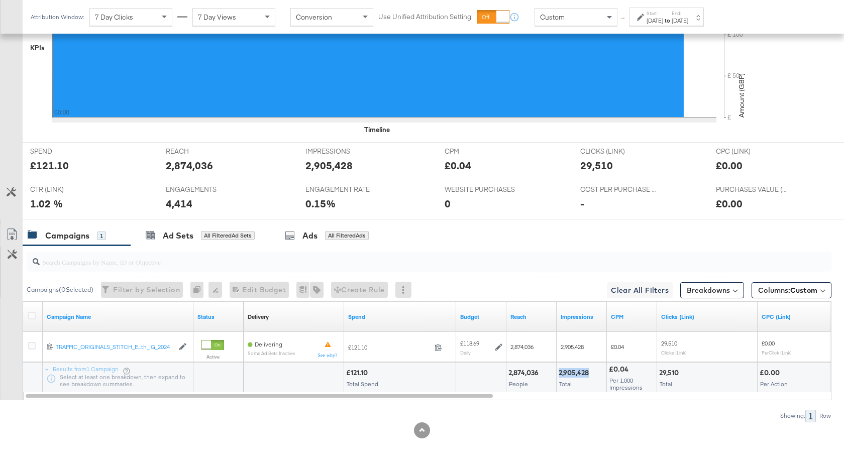
copy div "2,905,428"
drag, startPoint x: 679, startPoint y: 373, endPoint x: 659, endPoint y: 374, distance: 19.6
click at [659, 374] on div "29,510" at bounding box center [670, 373] width 23 height 10
copy div "29,510"
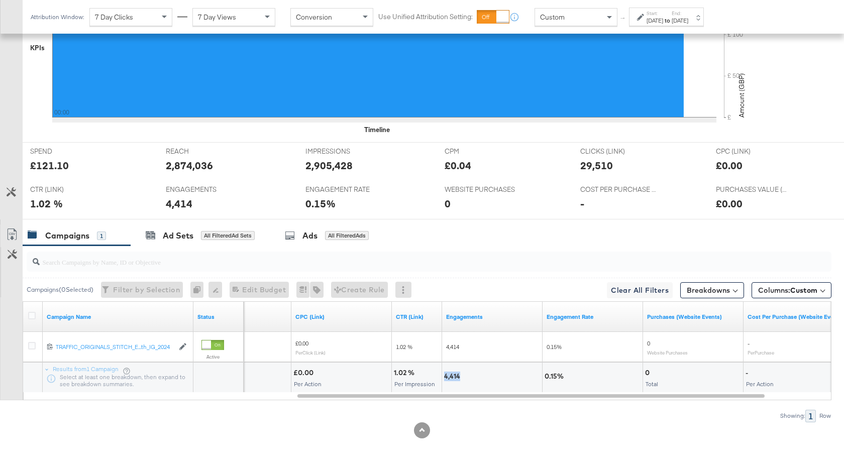
drag, startPoint x: 461, startPoint y: 376, endPoint x: 444, endPoint y: 376, distance: 16.6
click at [444, 376] on div "4,414" at bounding box center [453, 377] width 19 height 10
copy div "4,414"
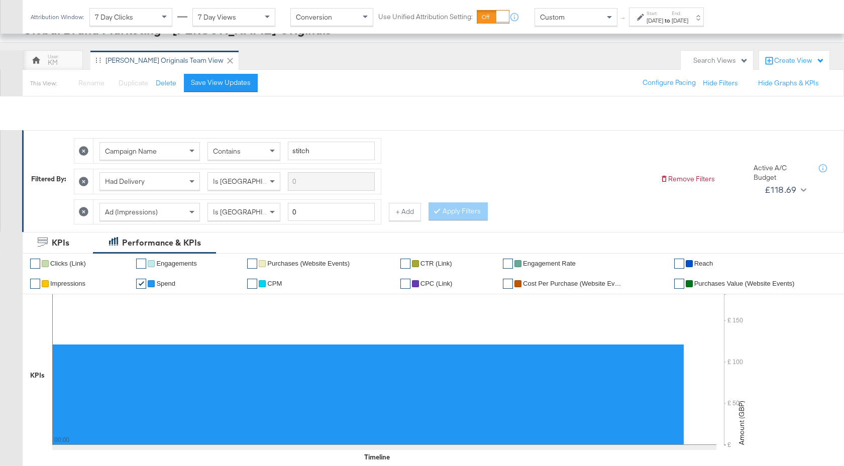
scroll to position [0, 0]
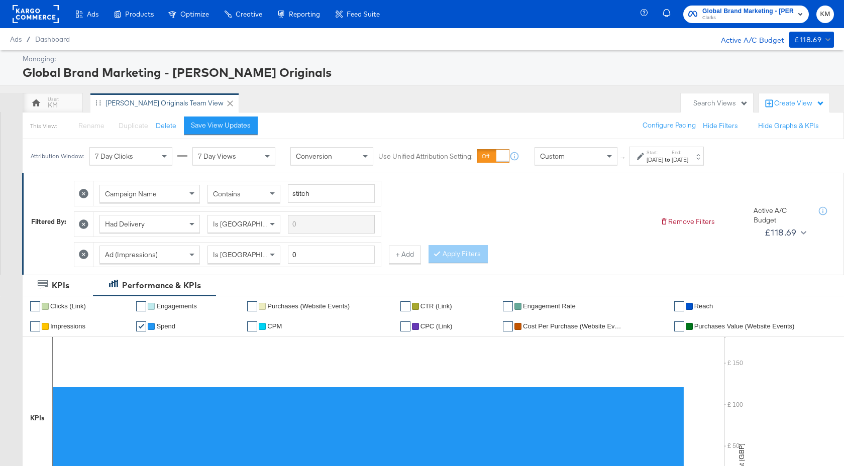
click at [734, 20] on span "Clarks" at bounding box center [747, 18] width 91 height 8
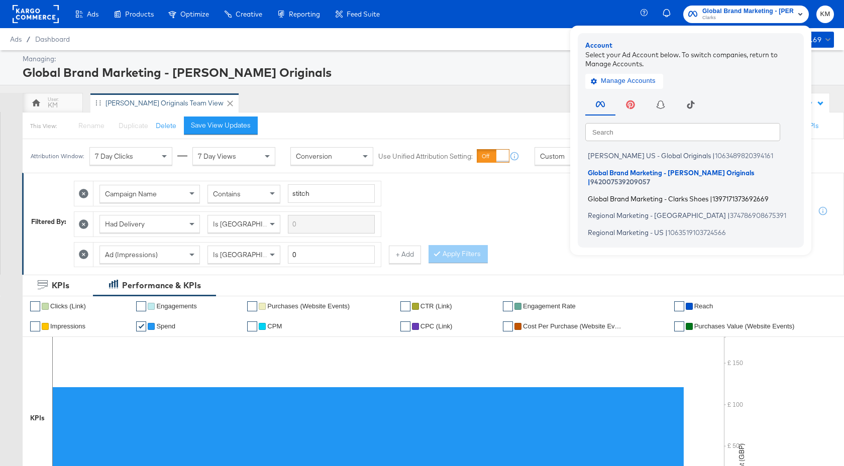
click at [704, 194] on span "Global Brand Marketing - Clarks Shoes" at bounding box center [648, 198] width 121 height 8
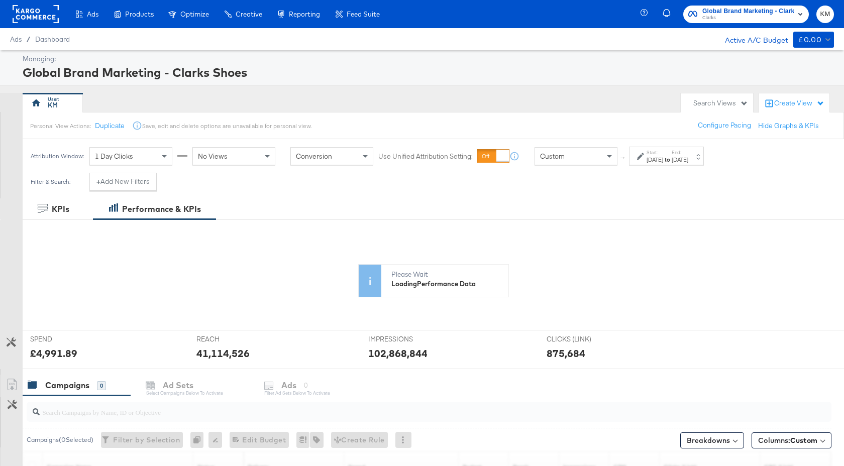
click at [663, 155] on label "Start:" at bounding box center [655, 152] width 17 height 7
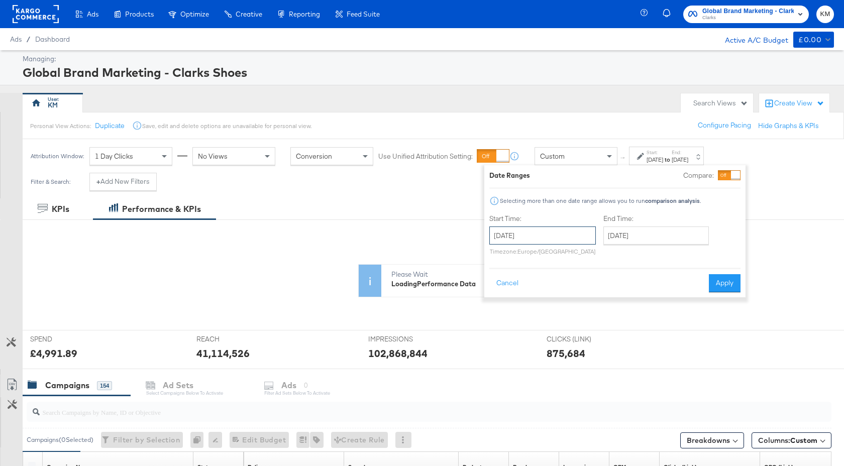
click at [580, 241] on input "September 1st 2025" at bounding box center [542, 236] width 107 height 18
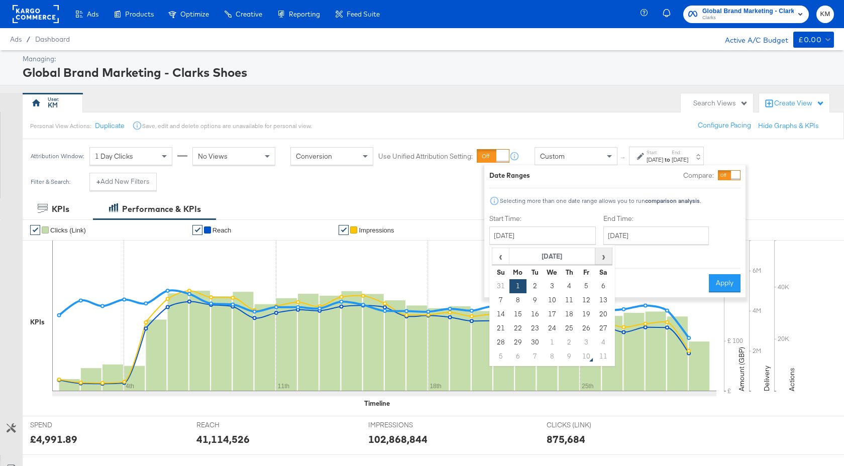
click at [602, 257] on span "›" at bounding box center [604, 256] width 16 height 15
click at [569, 305] on td "9" at bounding box center [569, 300] width 17 height 14
type input "[DATE]"
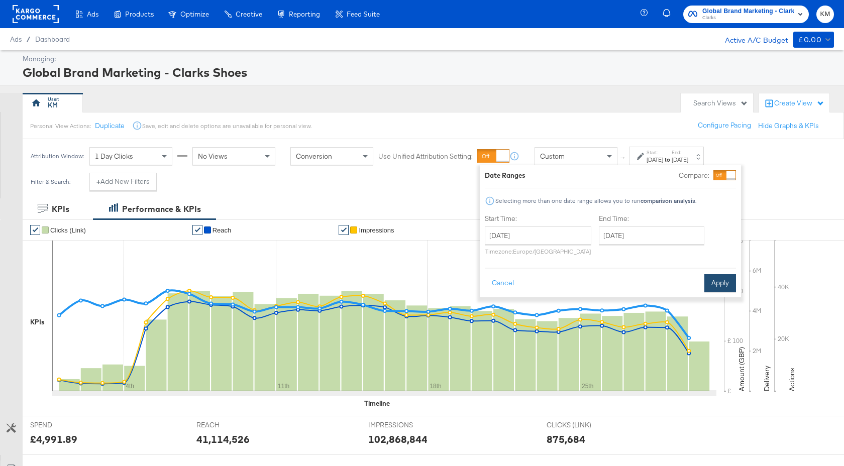
click at [716, 279] on button "Apply" at bounding box center [720, 283] width 32 height 18
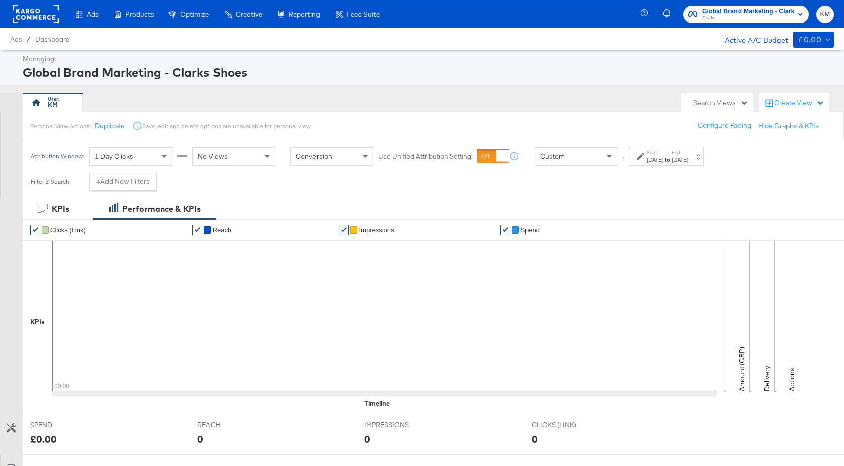
click at [731, 12] on span "Global Brand Marketing - Clarks Shoes" at bounding box center [747, 11] width 91 height 11
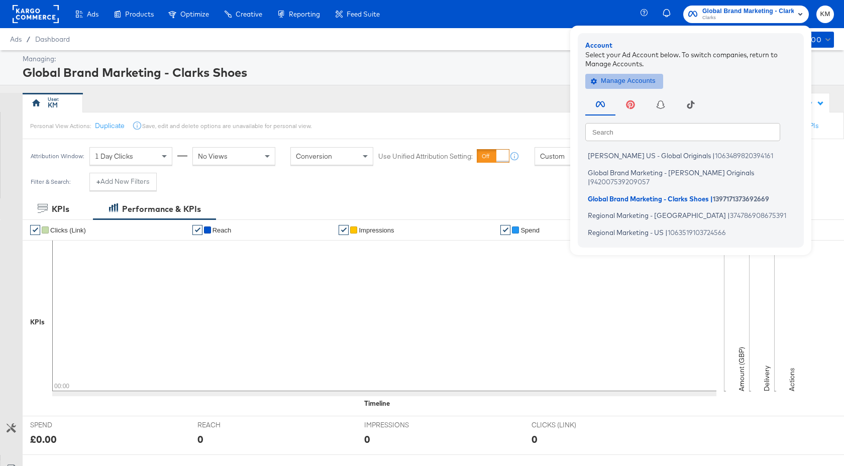
click at [645, 79] on span "Manage Accounts" at bounding box center [624, 81] width 63 height 12
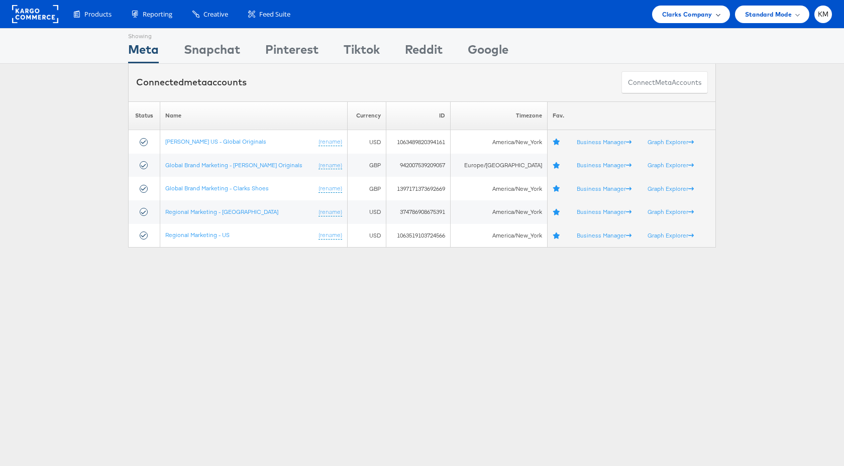
click at [683, 9] on span "Clarks Company" at bounding box center [687, 14] width 50 height 11
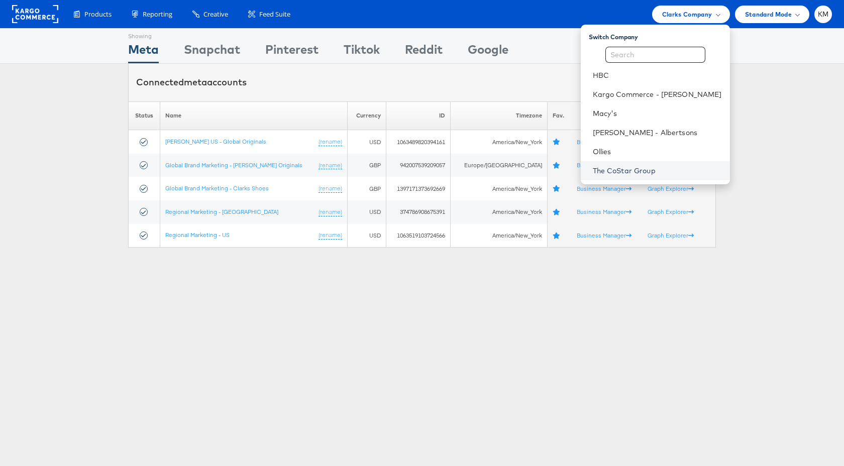
click at [640, 174] on link "The CoStar Group" at bounding box center [657, 171] width 129 height 10
